Goal: Information Seeking & Learning: Learn about a topic

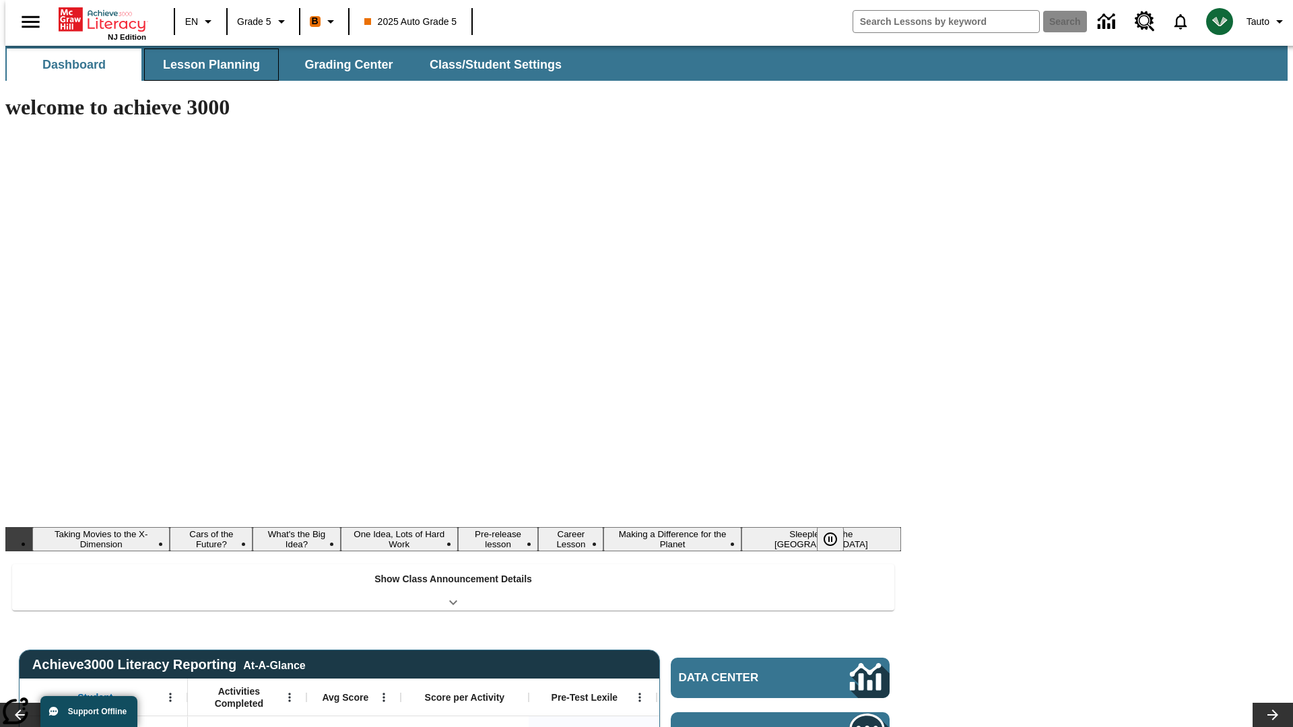
click at [206, 65] on button "Lesson Planning" at bounding box center [211, 64] width 135 height 32
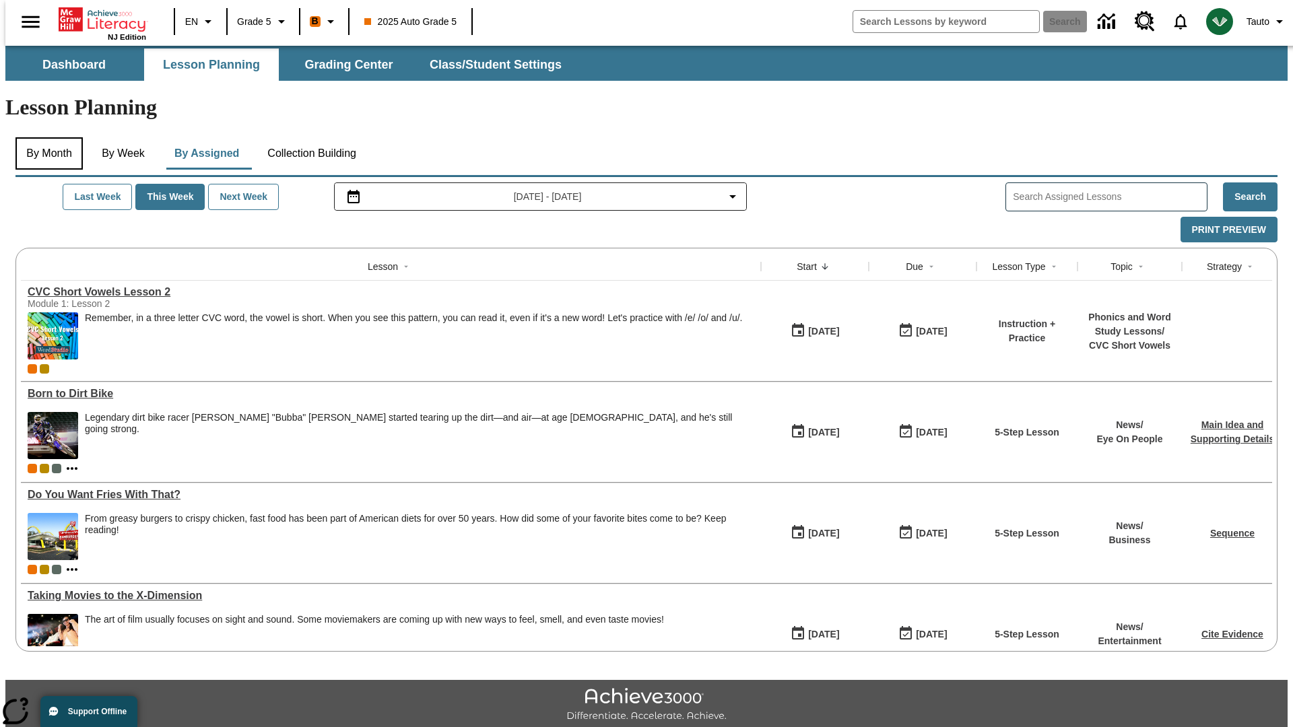
click at [45, 137] on button "By Month" at bounding box center [48, 153] width 67 height 32
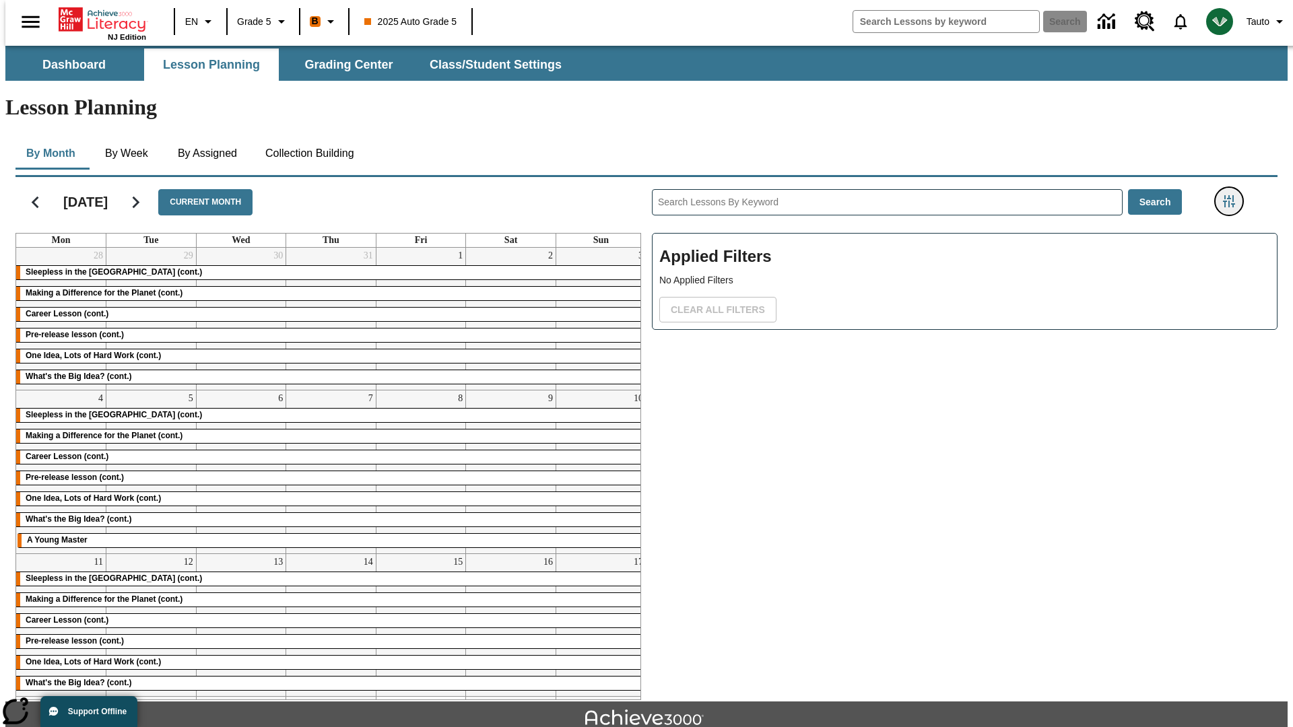
click at [1233, 195] on icon "Filters Side menu" at bounding box center [1229, 201] width 12 height 12
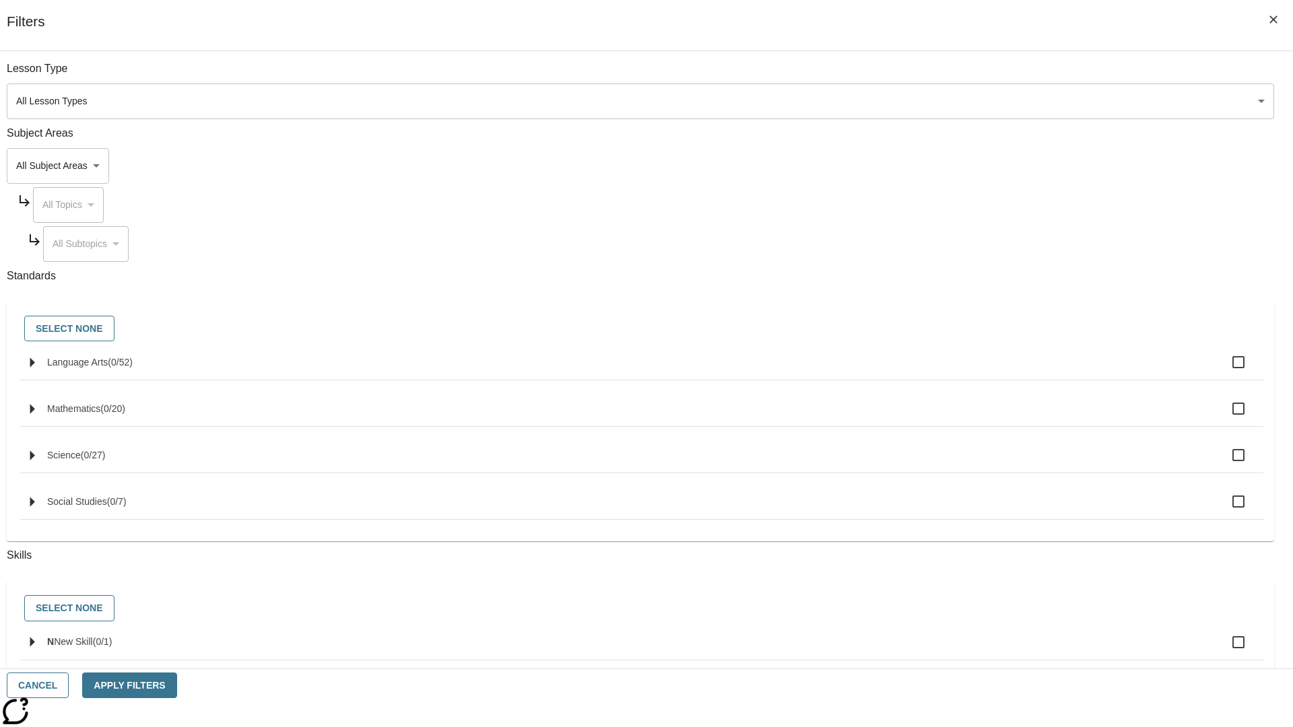
click at [970, 101] on body "Skip to main content NJ Edition EN Grade 5 B 2025 Auto Grade 5 Search 0 Tauto D…" at bounding box center [646, 417] width 1282 height 743
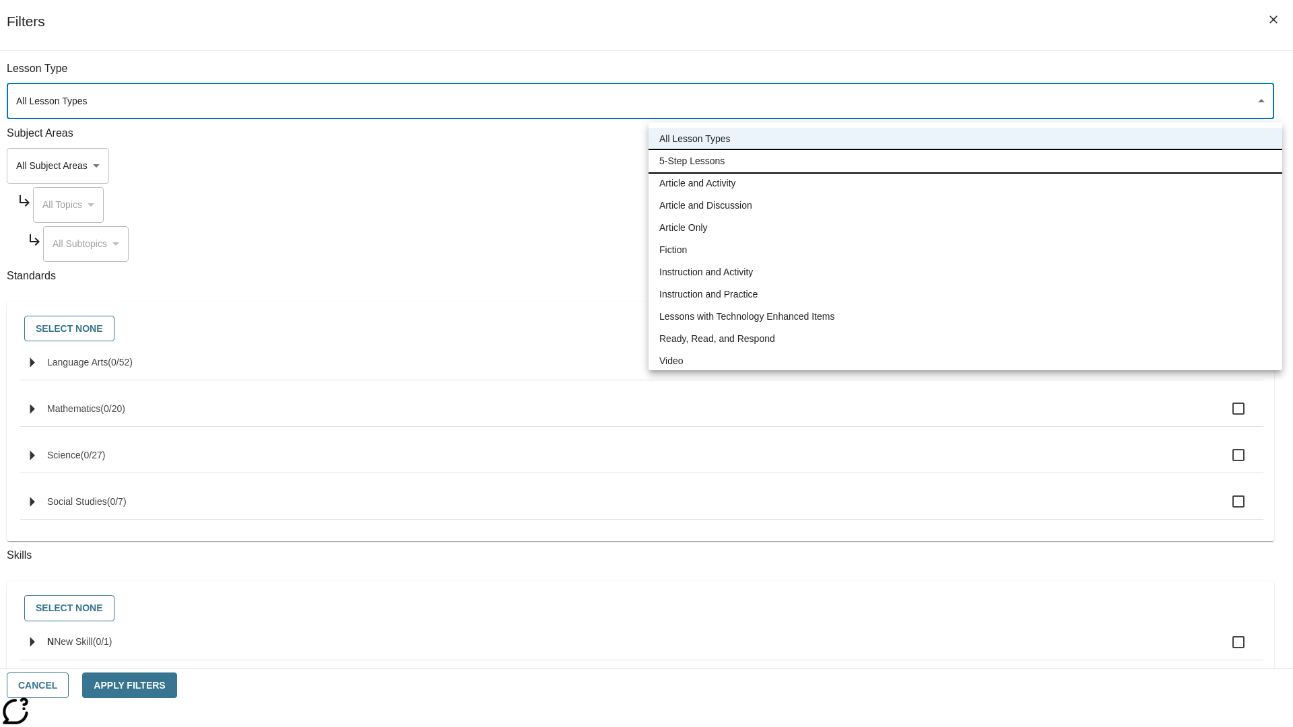
click at [965, 161] on li "5-Step Lessons" at bounding box center [965, 161] width 634 height 22
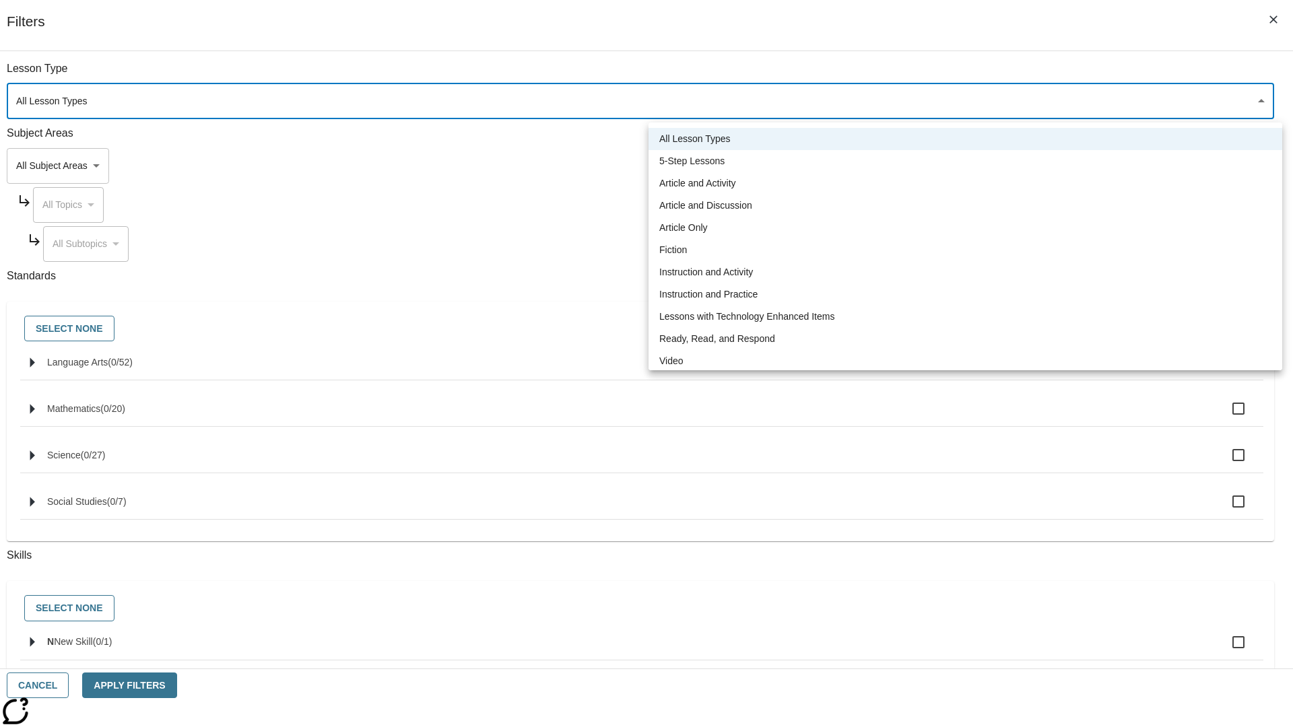
type input "1"
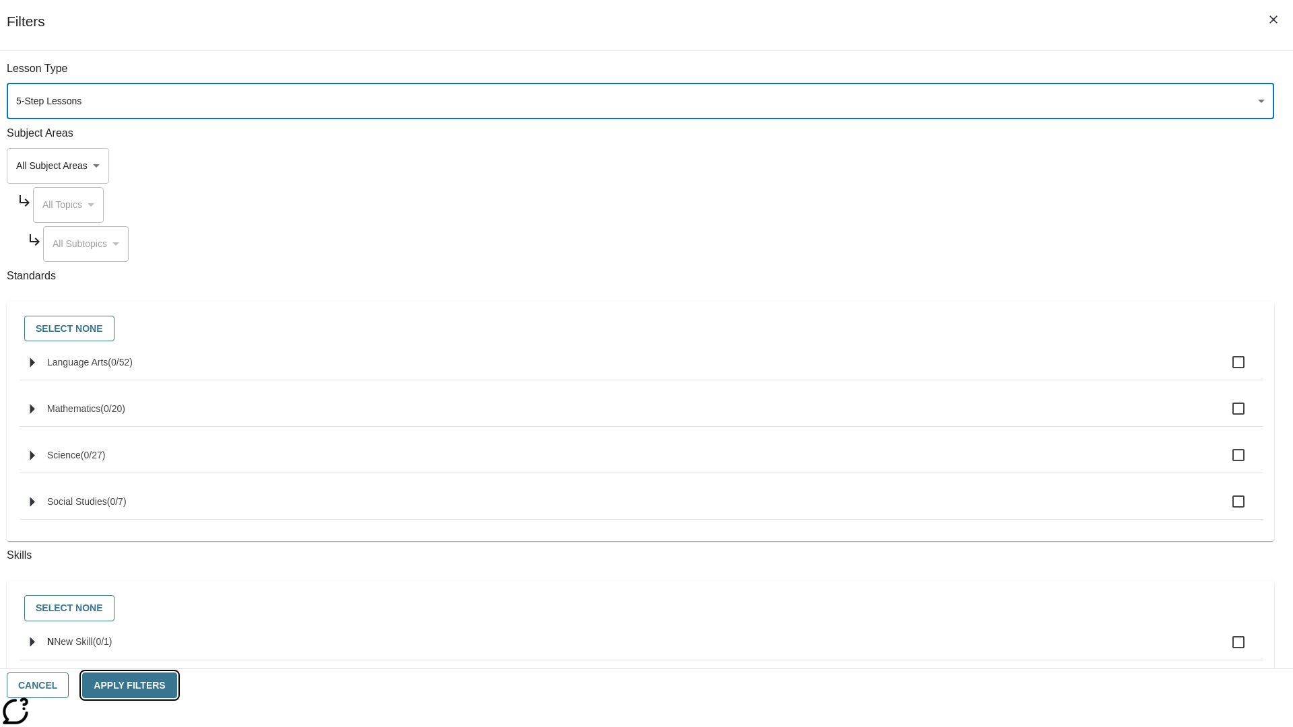
click at [176, 685] on button "Apply Filters" at bounding box center [129, 686] width 94 height 26
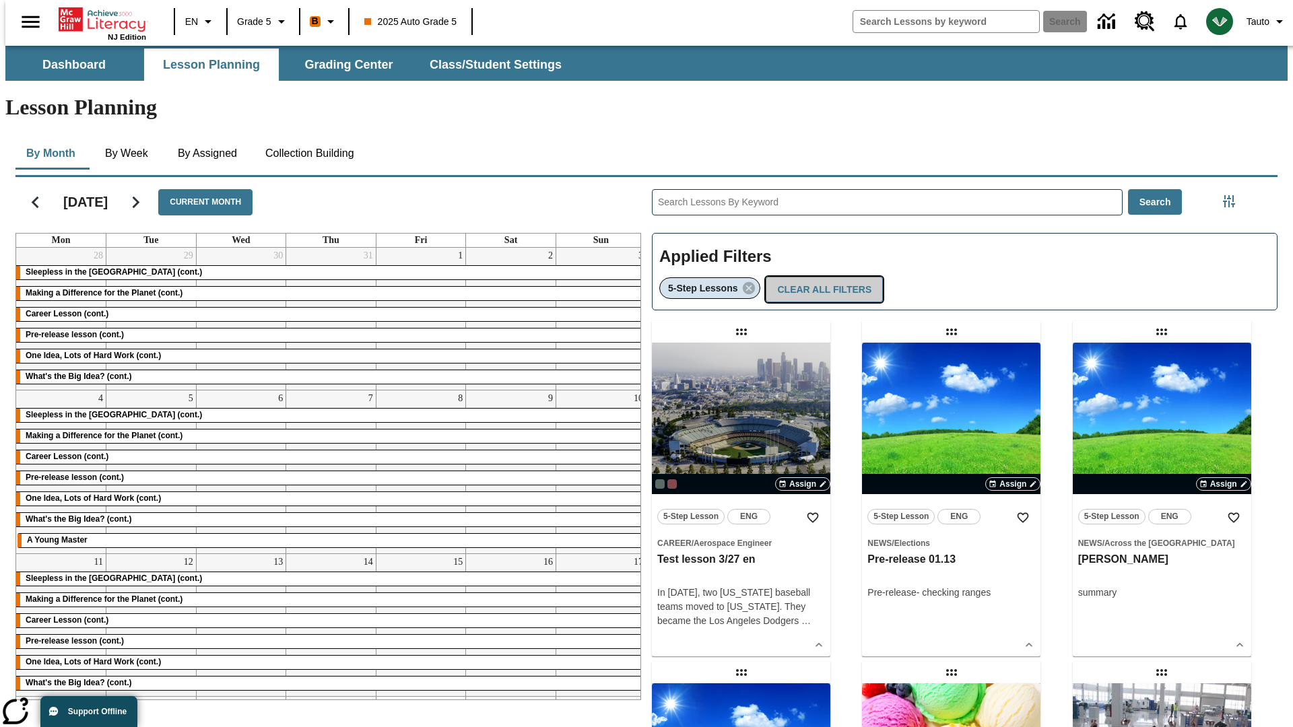
click at [820, 277] on button "Clear All Filters" at bounding box center [824, 290] width 117 height 26
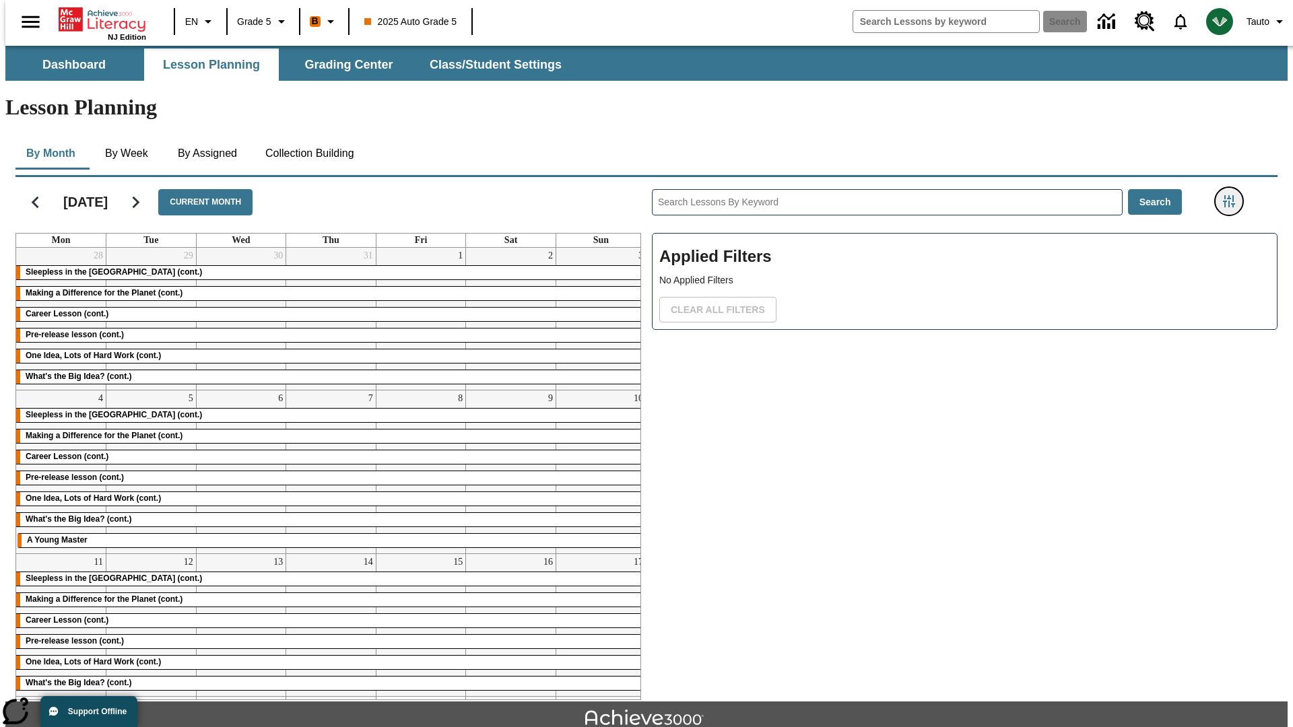
click at [1233, 195] on icon "Filters Side menu" at bounding box center [1229, 201] width 12 height 12
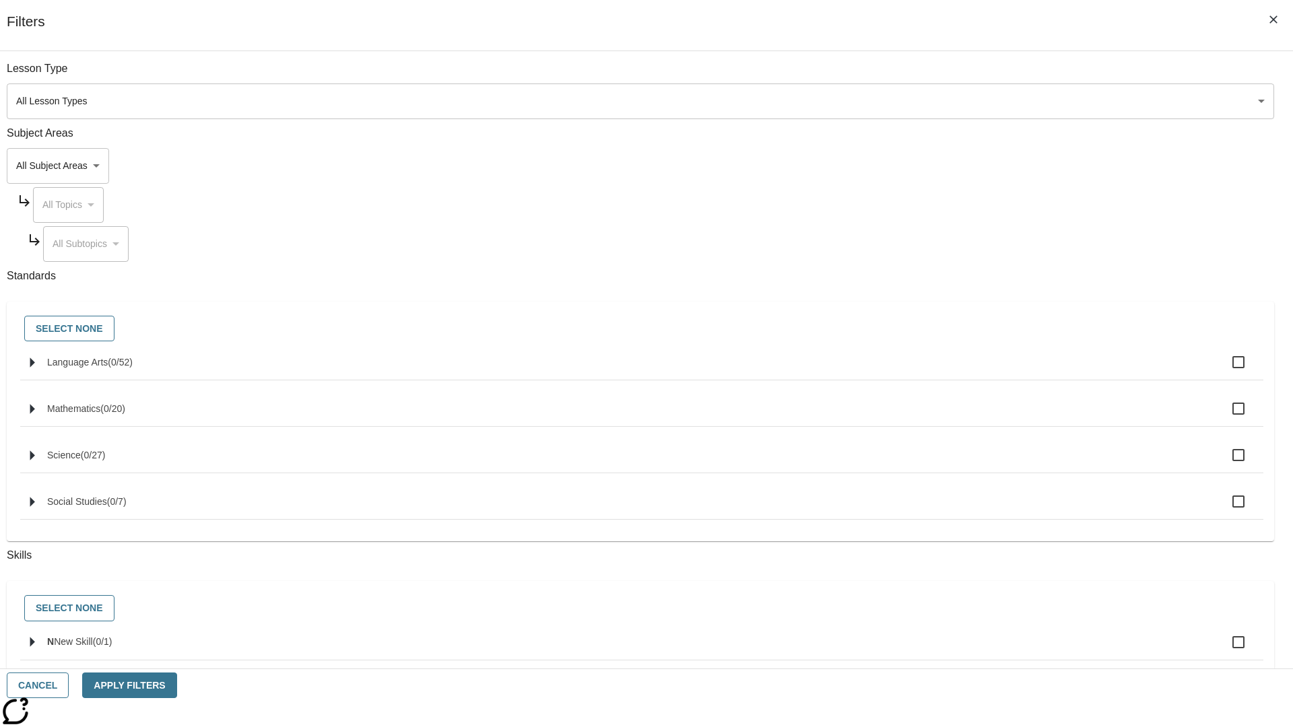
click at [970, 166] on body "Skip to main content NJ Edition EN Grade 5 B 2025 Auto Grade 5 Search 0 Tauto D…" at bounding box center [646, 417] width 1282 height 743
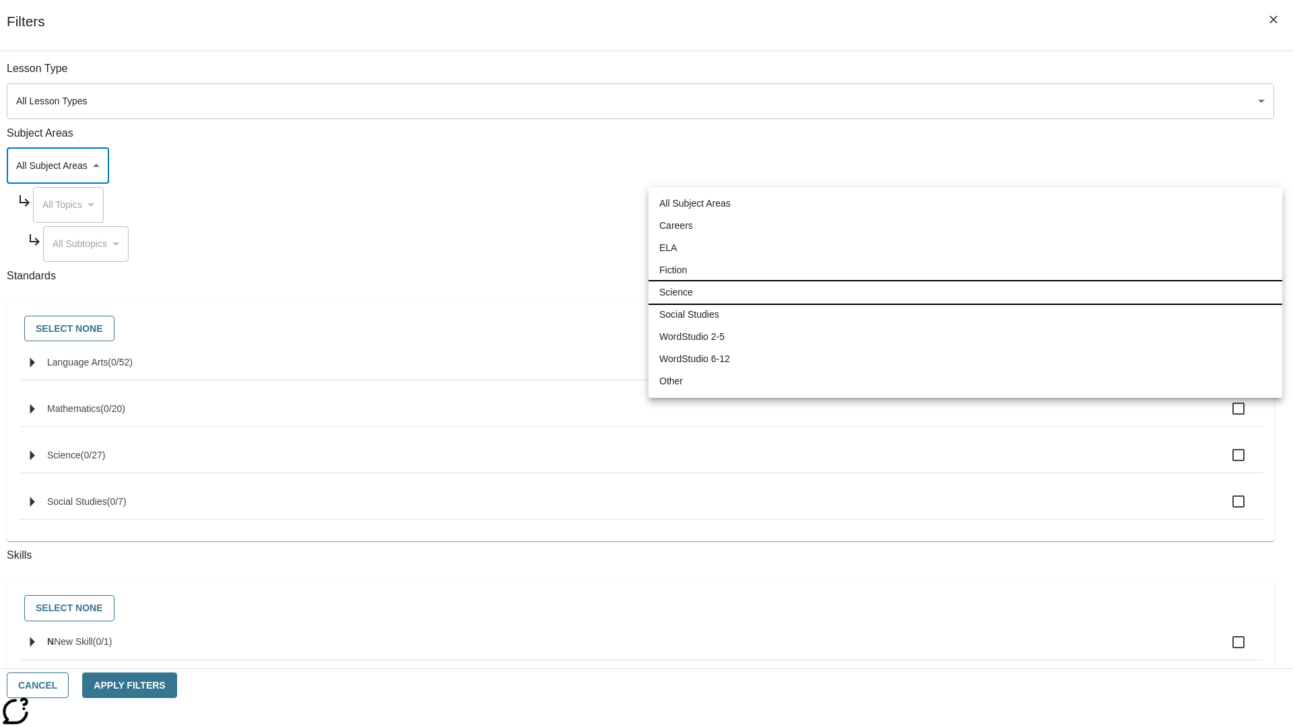
click at [965, 292] on li "Science" at bounding box center [965, 292] width 634 height 22
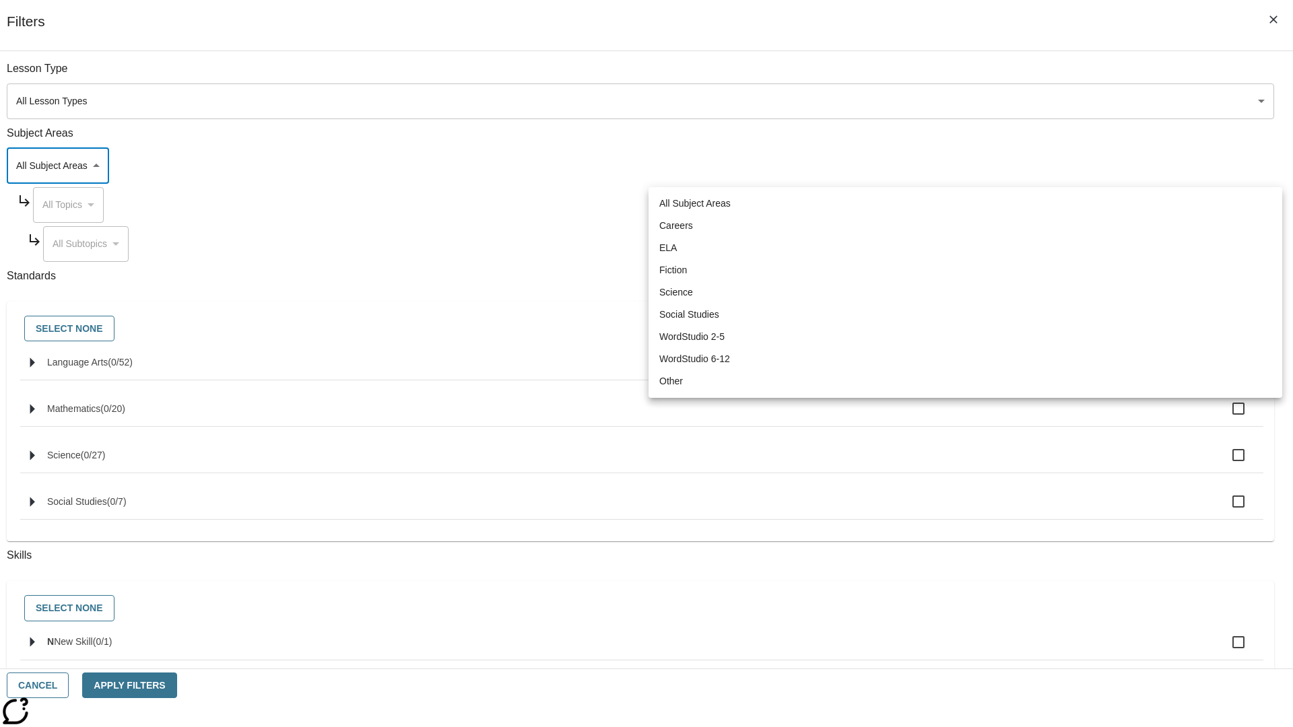
type input "2"
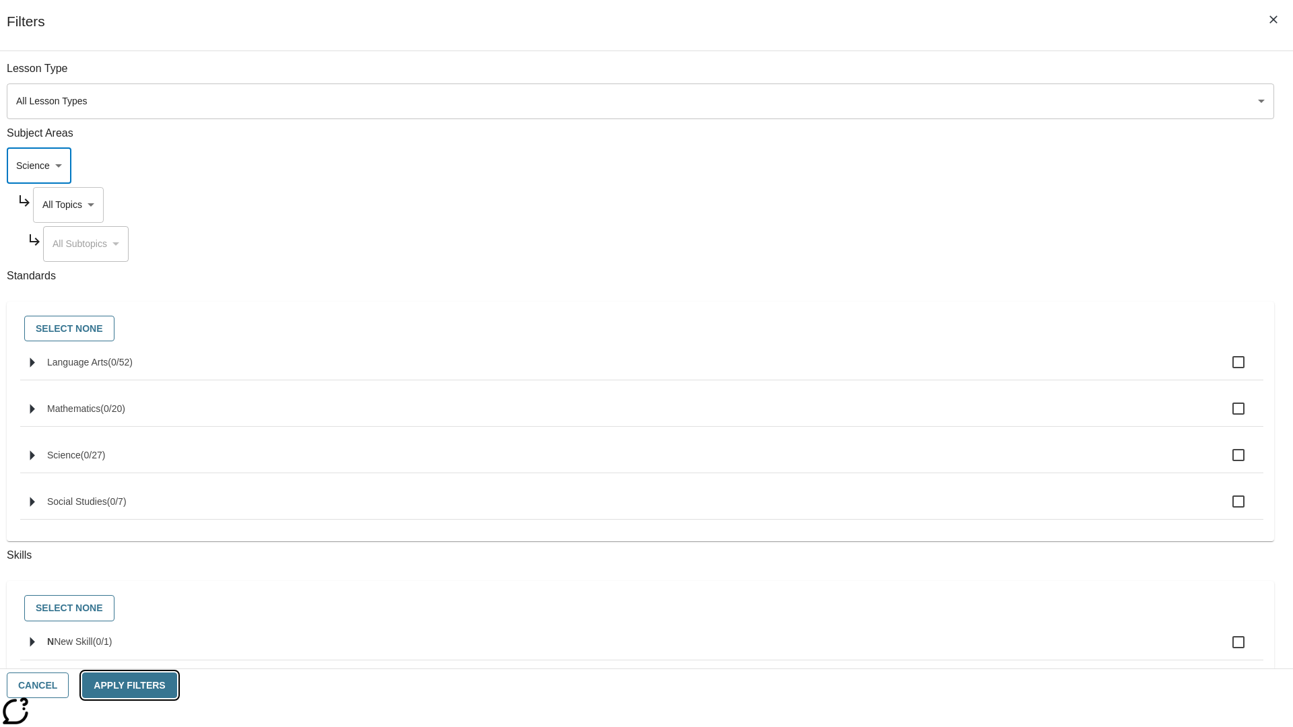
click at [176, 685] on button "Apply Filters" at bounding box center [129, 686] width 94 height 26
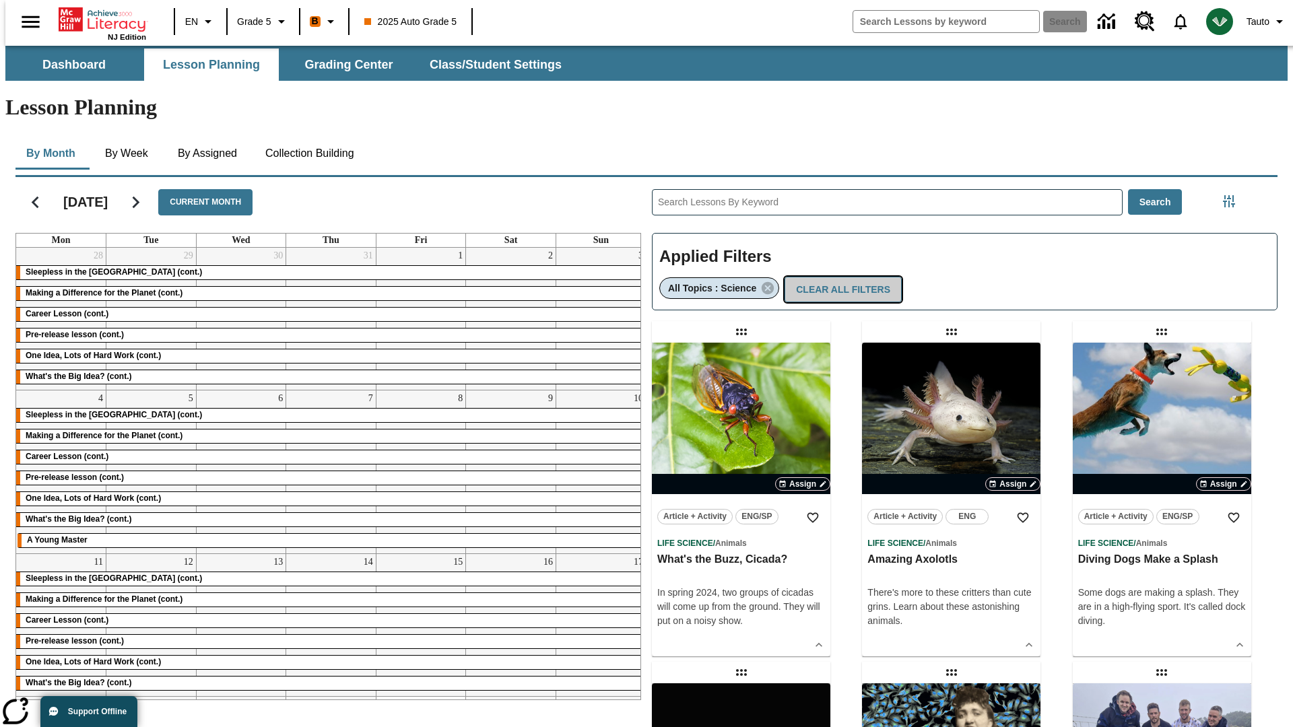
click at [837, 277] on button "Clear All Filters" at bounding box center [842, 290] width 117 height 26
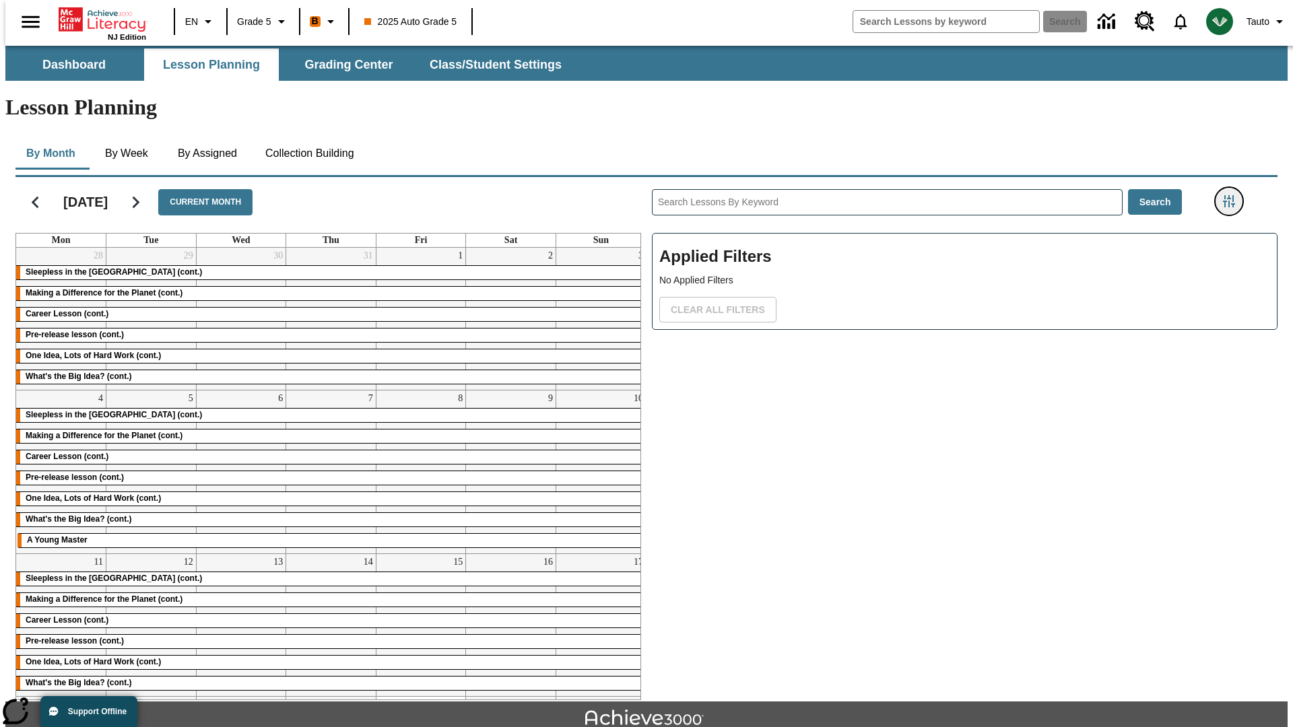
click at [1233, 195] on icon "Filters Side menu" at bounding box center [1229, 201] width 12 height 12
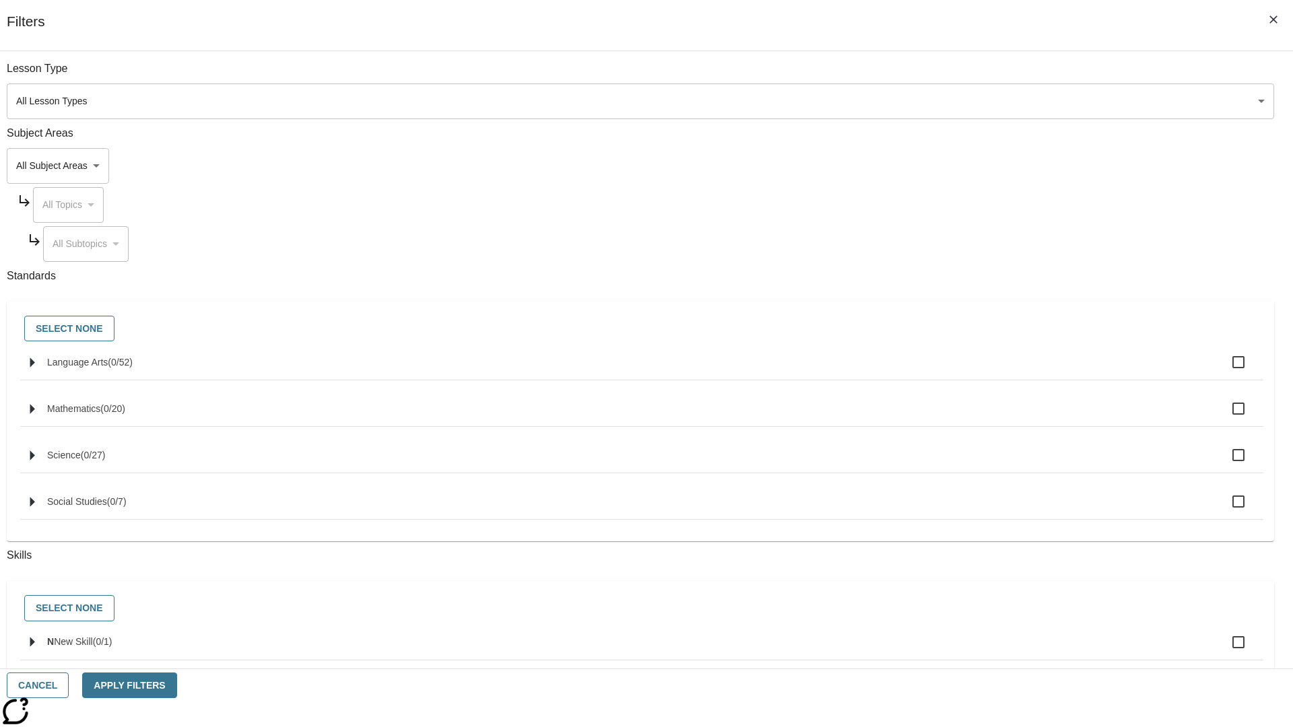
click at [133, 368] on span "Language Arts" at bounding box center [120, 362] width 25 height 11
click at [1224, 370] on input "Language Arts ( 0 / 52 )" at bounding box center [1238, 362] width 28 height 28
checkbox input "true"
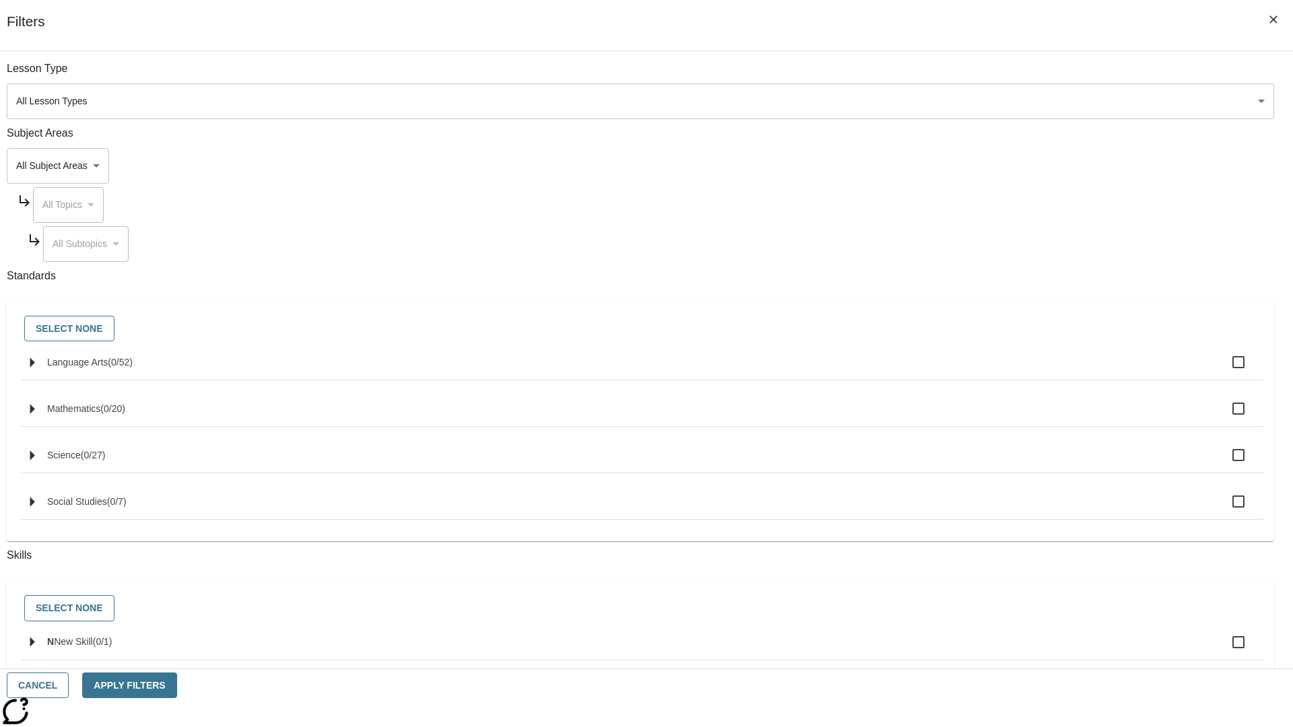
checkbox input "true"
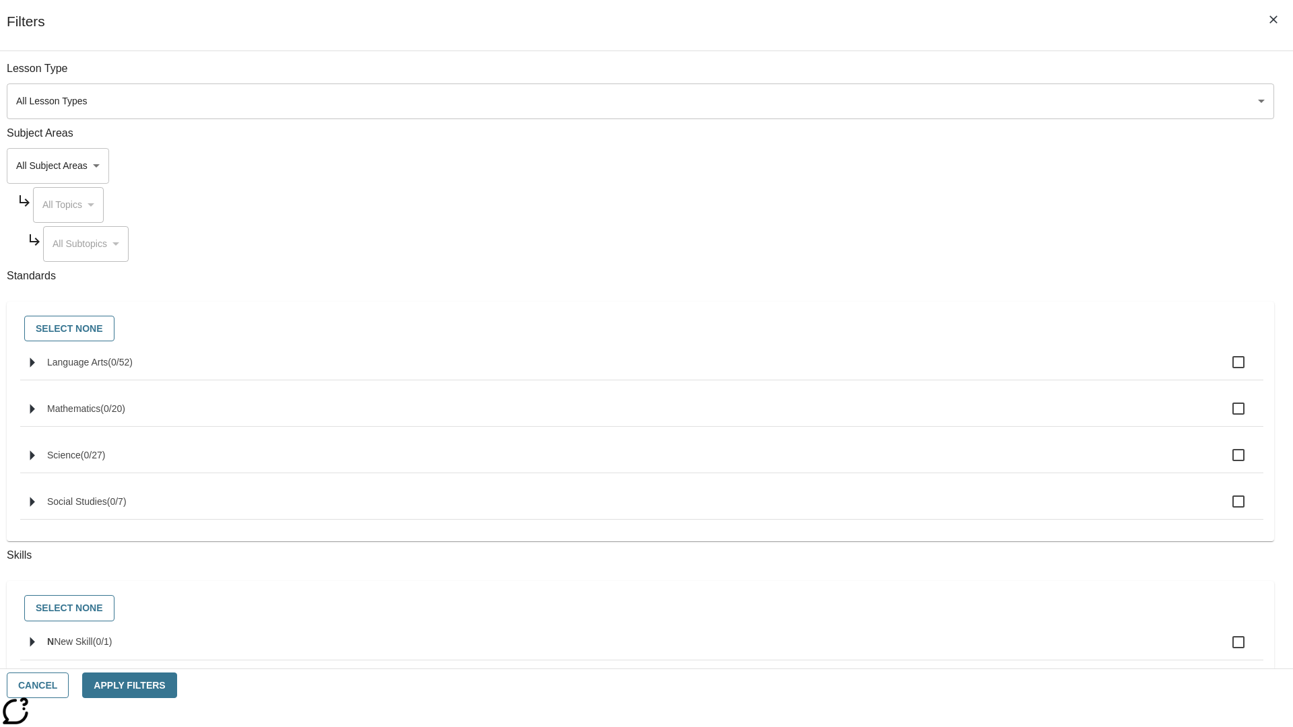
checkbox input "true"
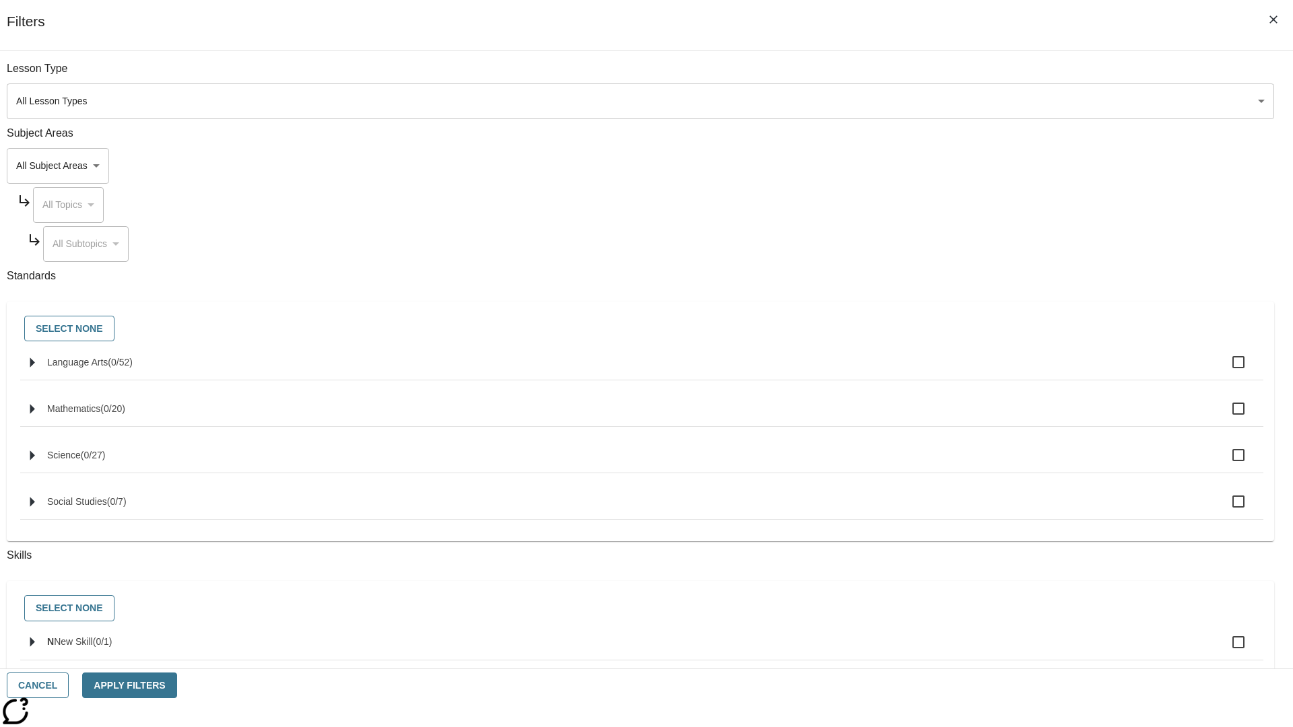
checkbox input "true"
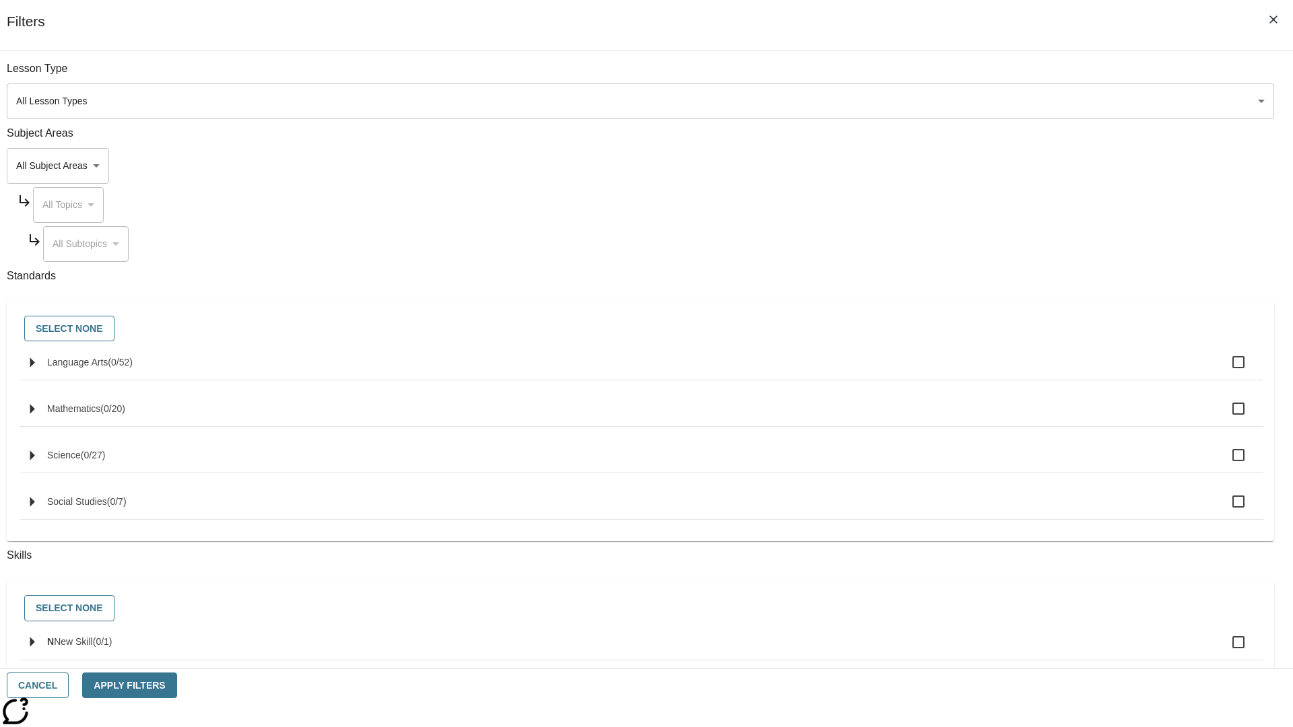
checkbox input "true"
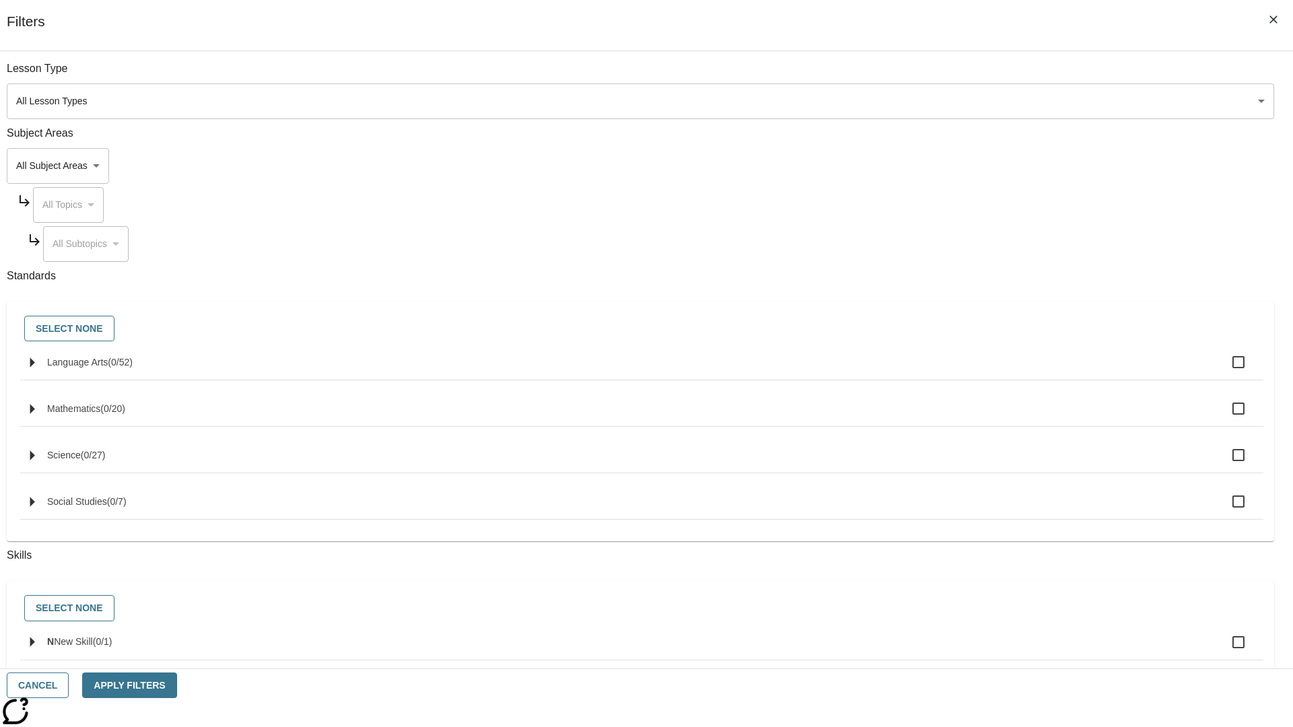
checkbox input "true"
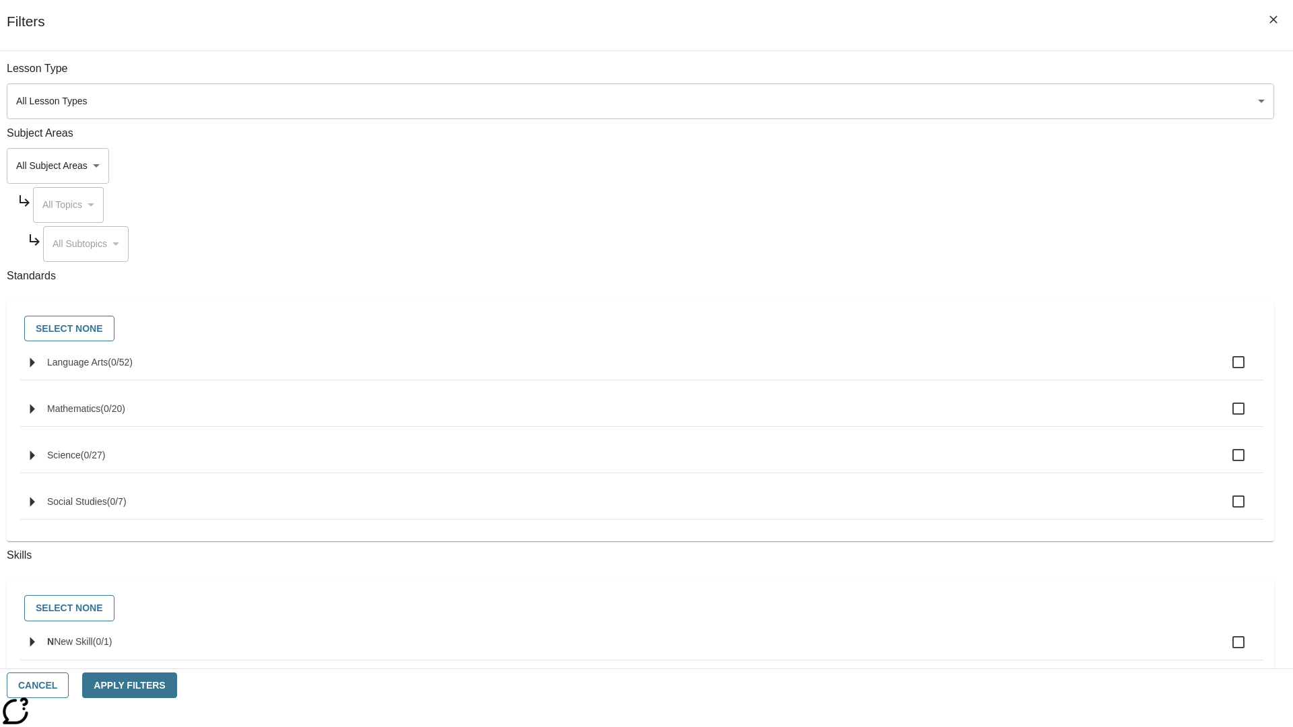
checkbox input "true"
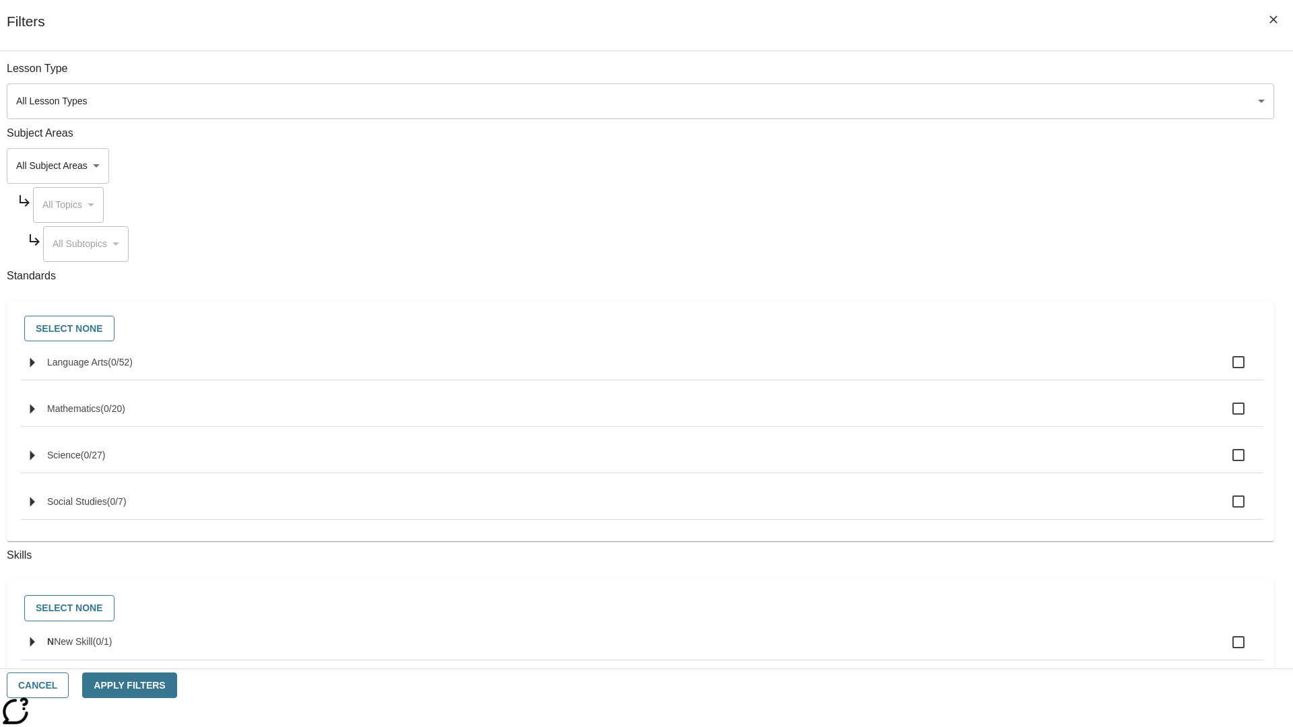
checkbox input "true"
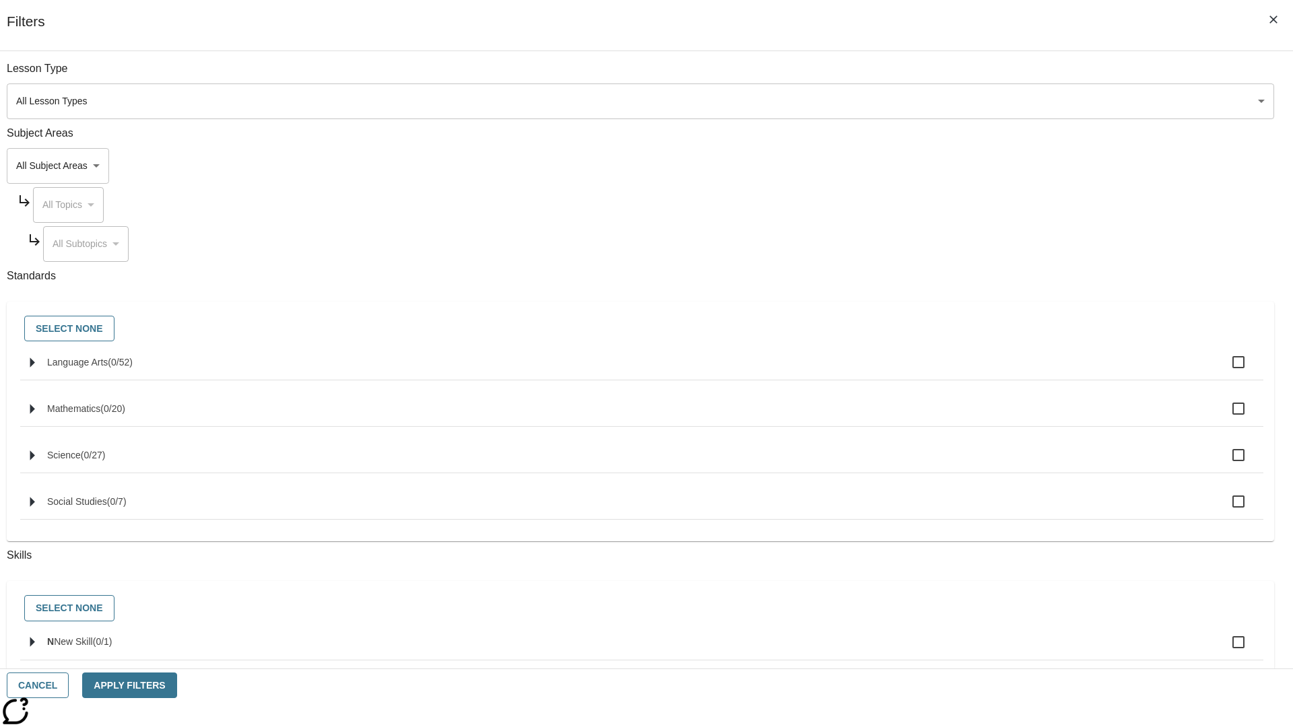
checkbox input "true"
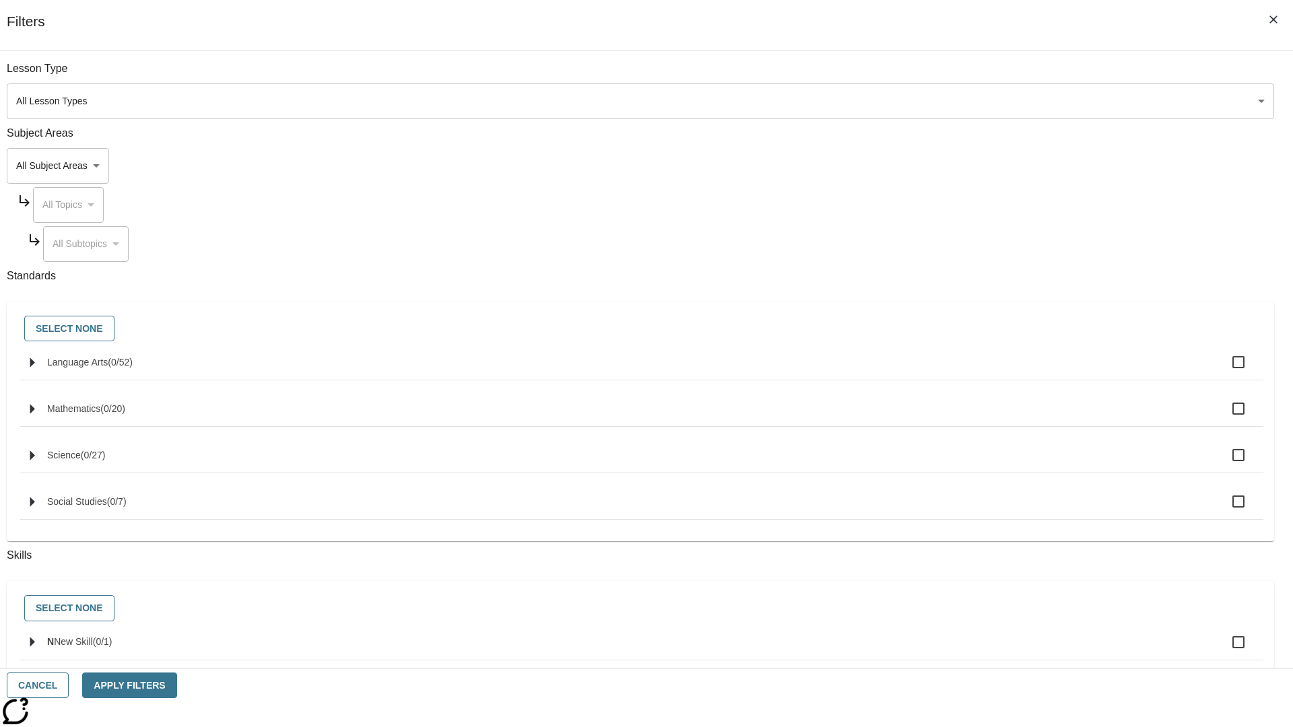
checkbox input "true"
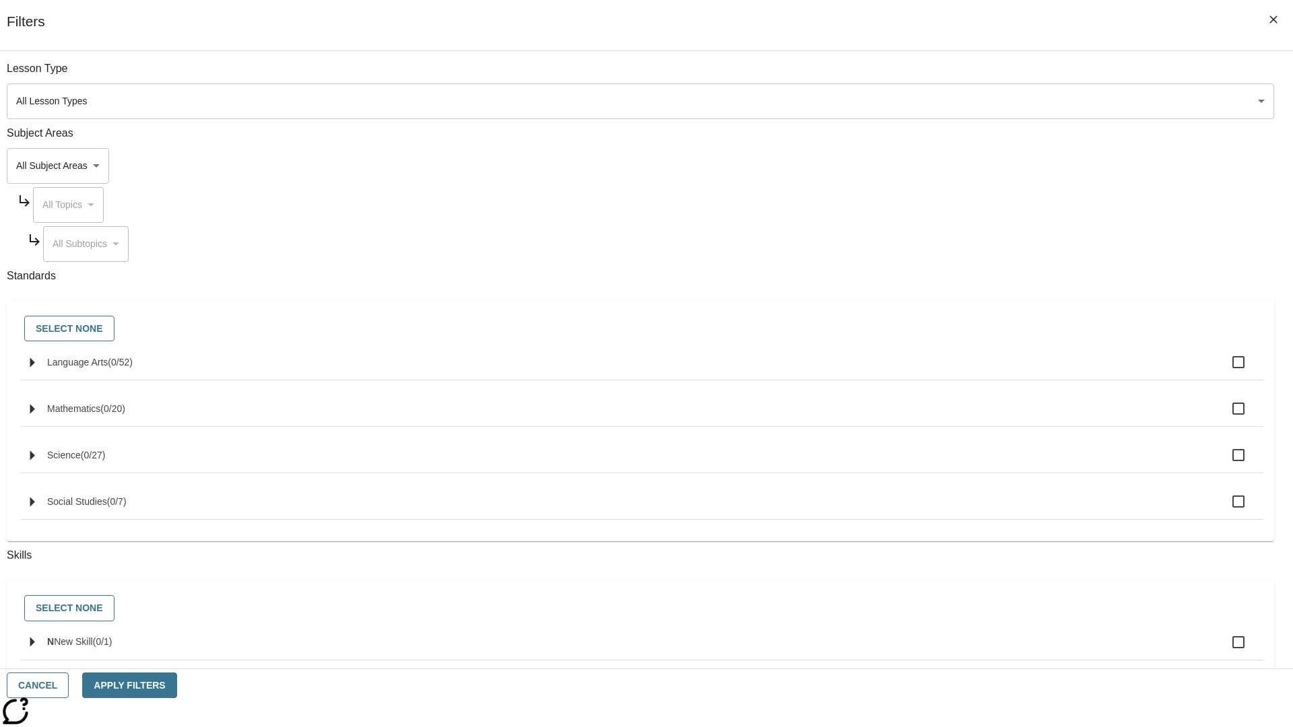
checkbox input "true"
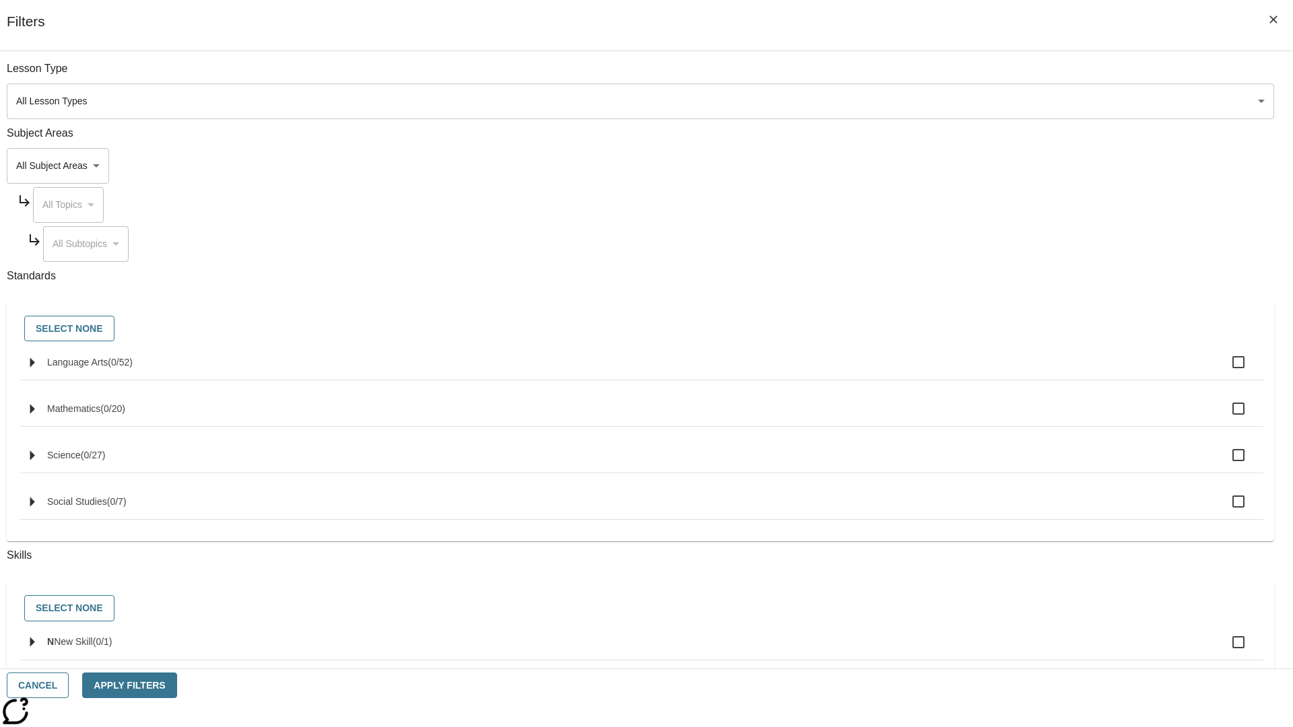
checkbox input "true"
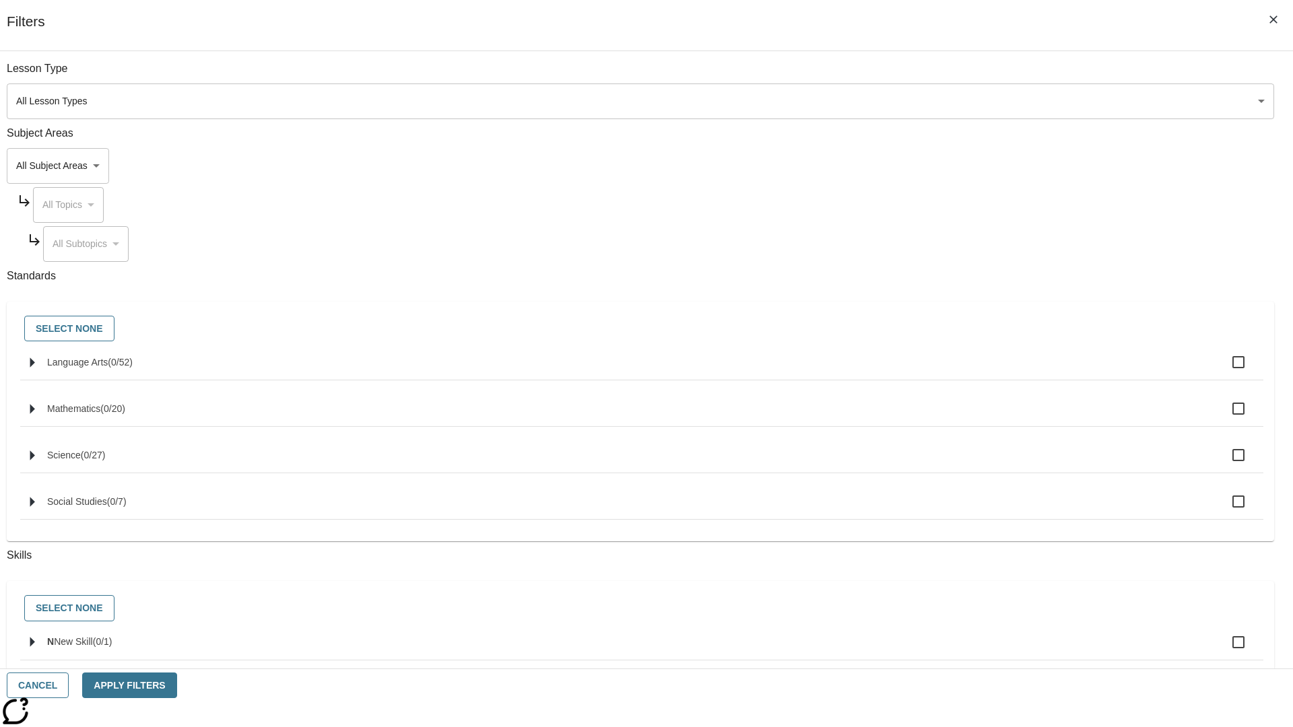
checkbox input "true"
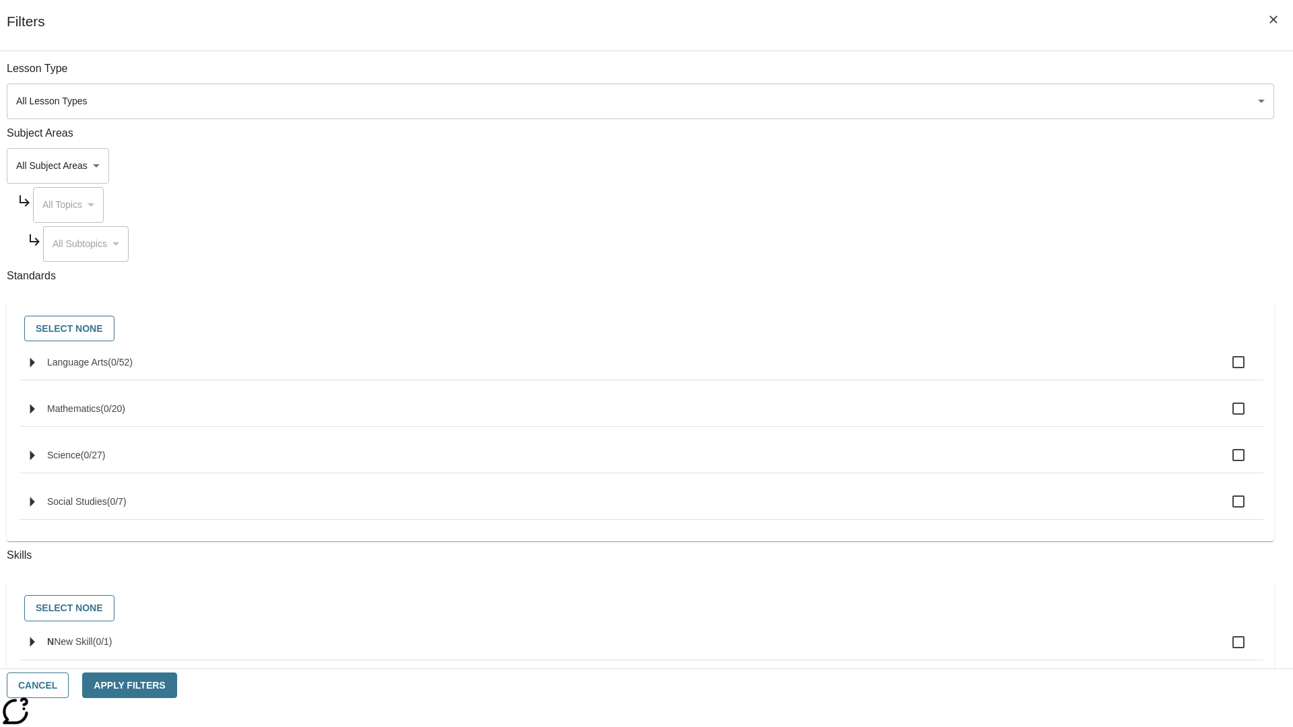
checkbox input "true"
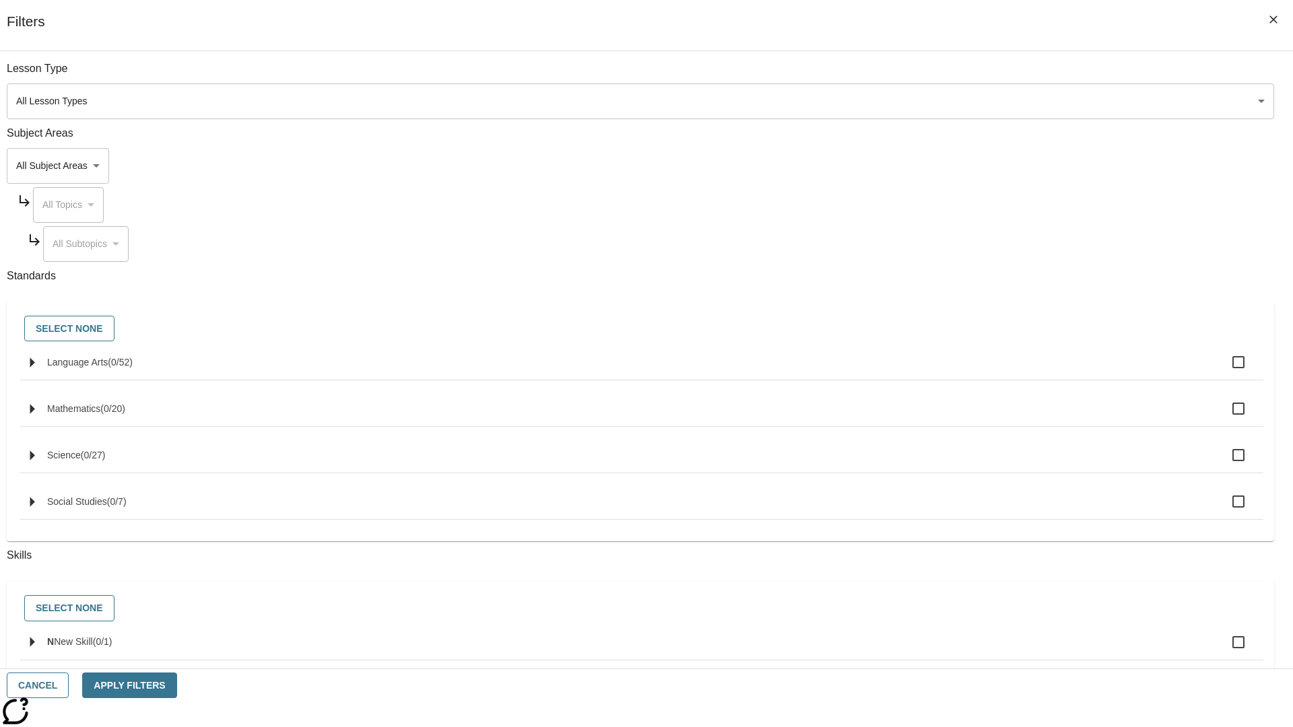
checkbox input "true"
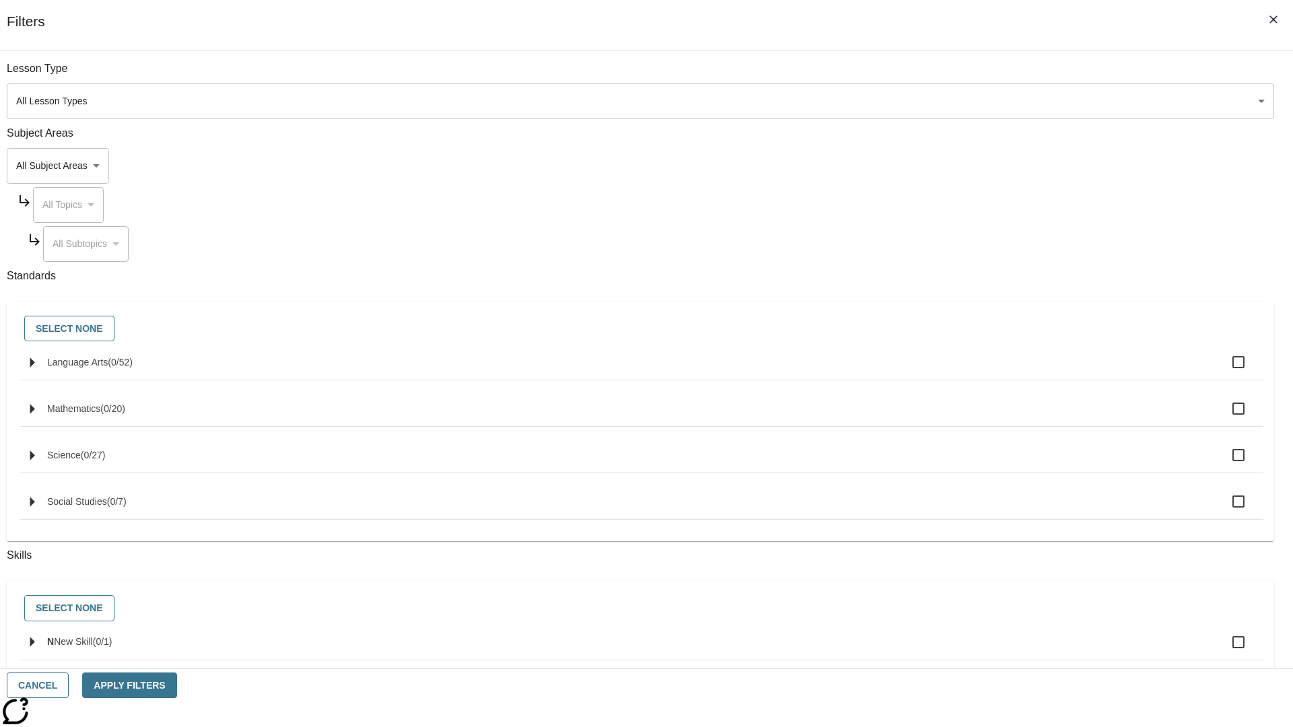
checkbox input "true"
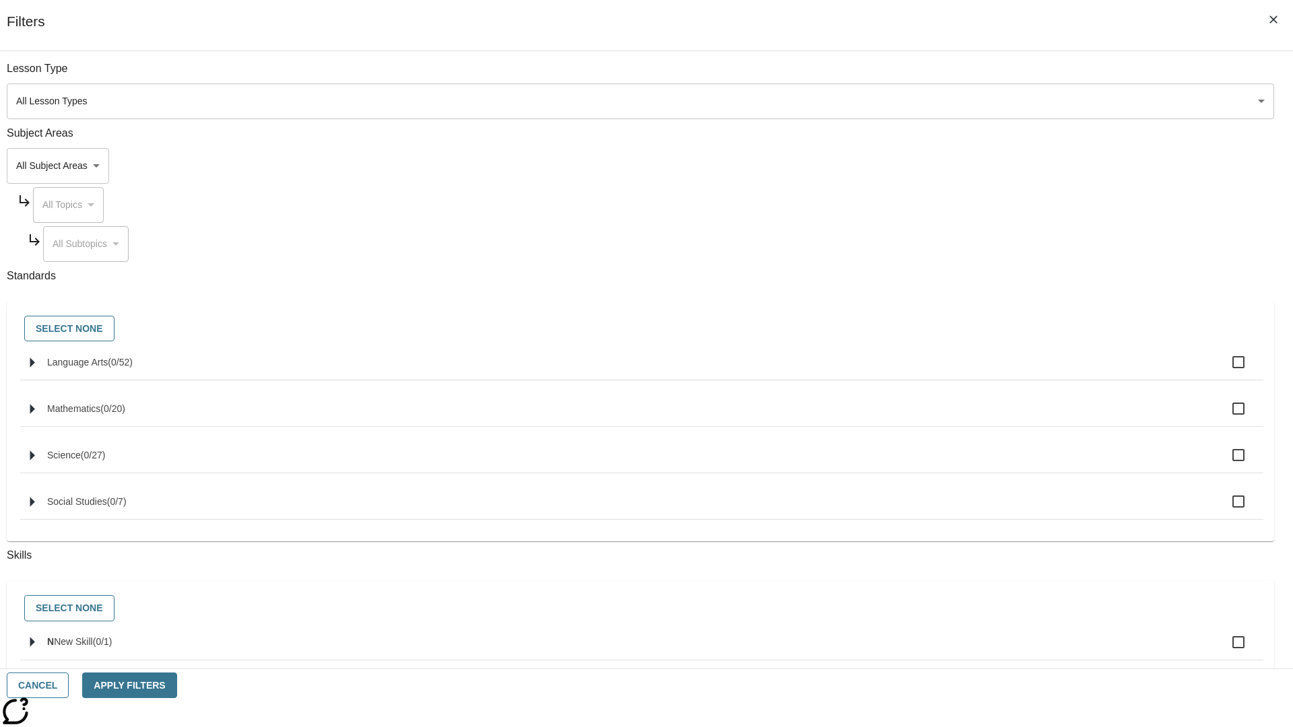
checkbox input "true"
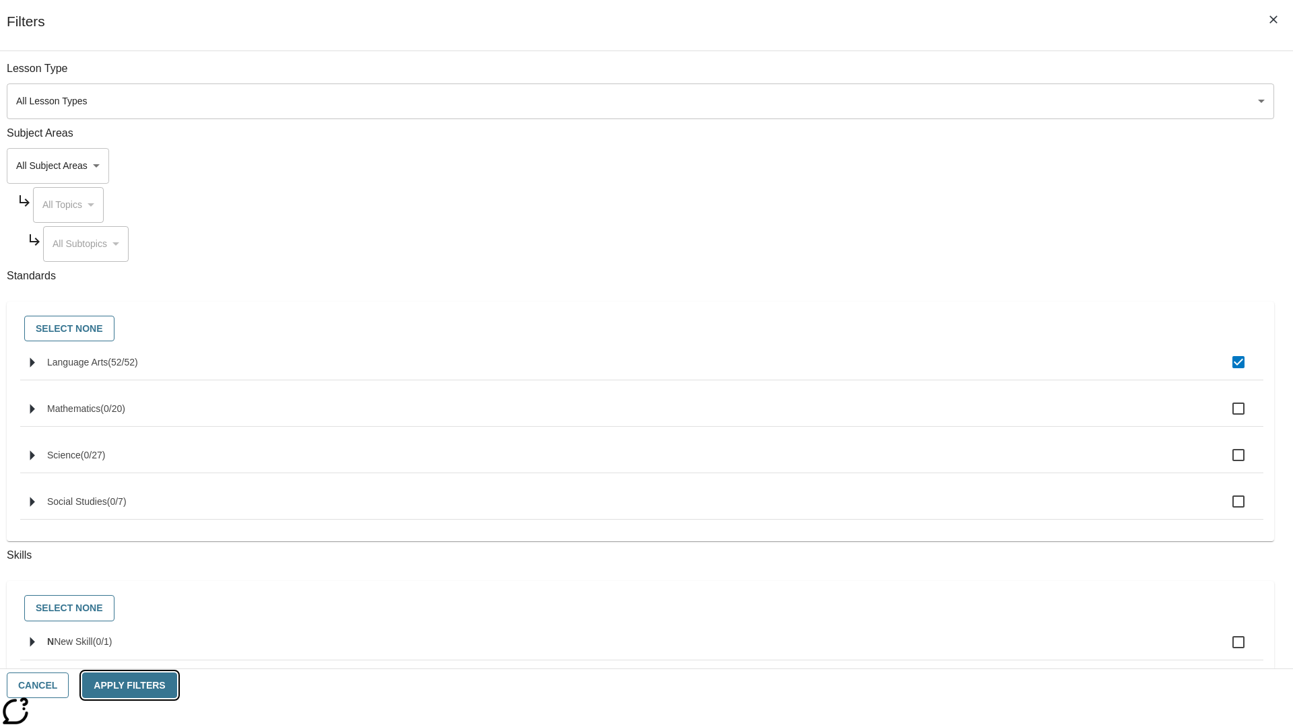
click at [176, 685] on button "Apply Filters" at bounding box center [129, 686] width 94 height 26
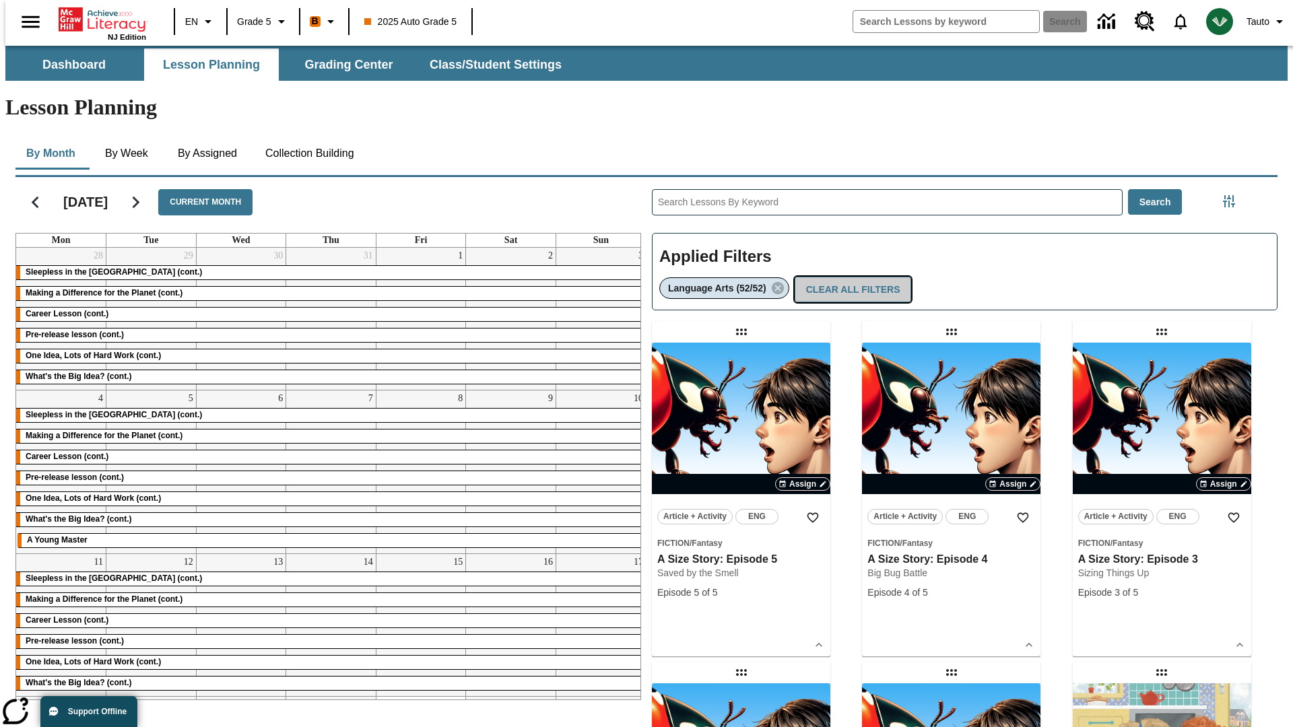
click at [850, 277] on button "Clear All Filters" at bounding box center [852, 290] width 117 height 26
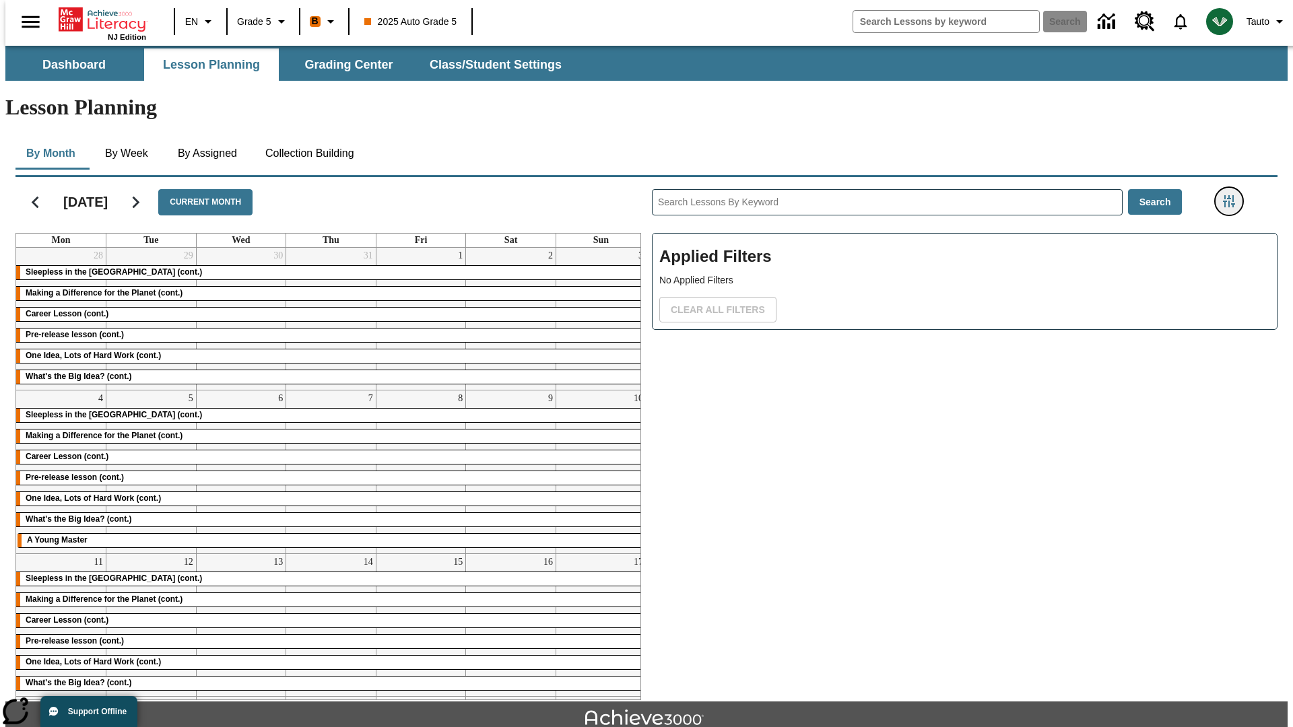
click at [1233, 195] on icon "Filters Side menu" at bounding box center [1229, 201] width 12 height 12
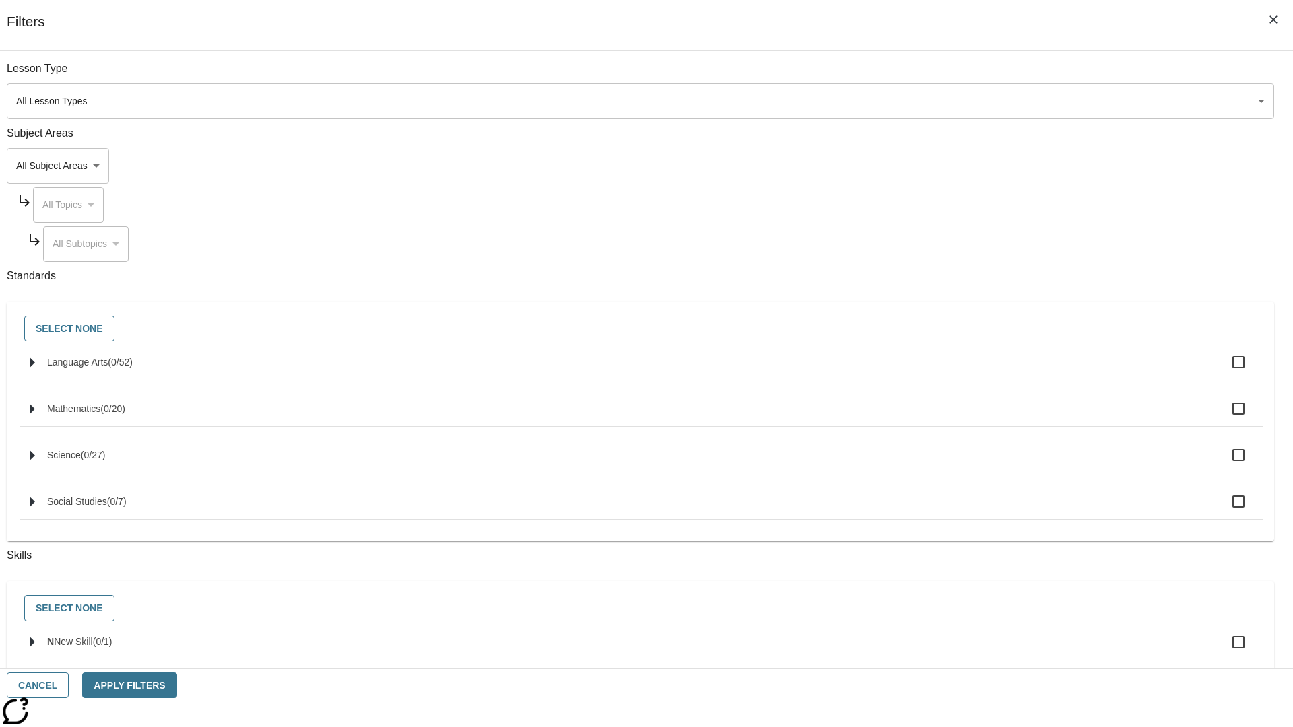
click at [971, 650] on label "N New Skill ( 0 / 1 )" at bounding box center [649, 642] width 1205 height 28
click at [1224, 650] on input "N New Skill ( 0 / 1 )" at bounding box center [1238, 642] width 28 height 28
checkbox input "true"
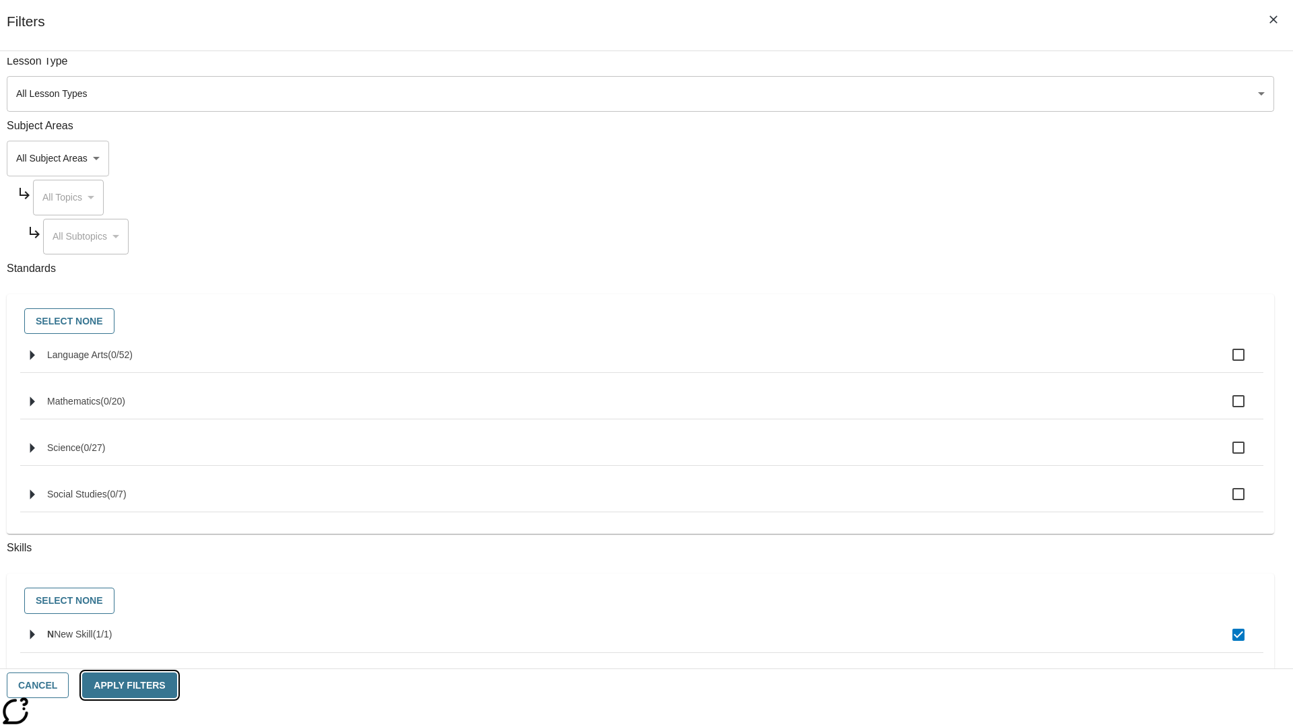
click at [176, 685] on button "Apply Filters" at bounding box center [129, 686] width 94 height 26
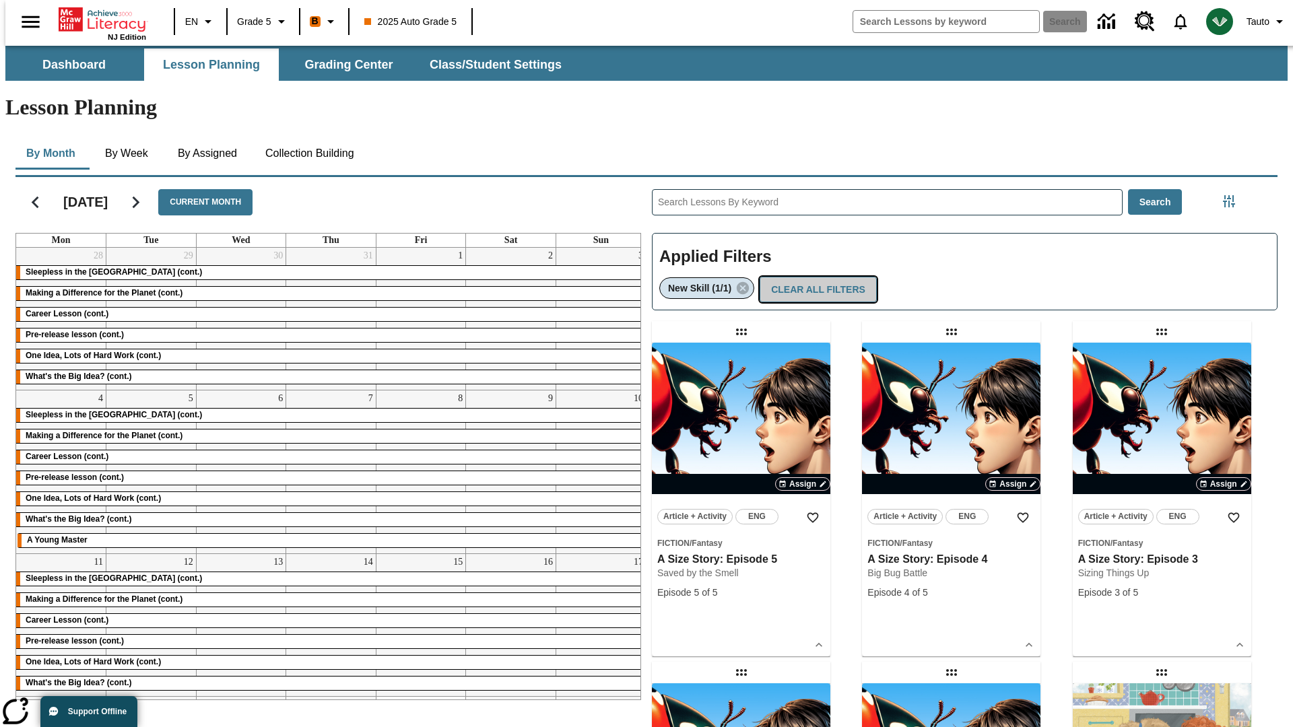
click at [815, 277] on button "Clear All Filters" at bounding box center [817, 290] width 117 height 26
click at [1233, 195] on icon "Filters Side menu" at bounding box center [1229, 201] width 12 height 12
